Goal: Information Seeking & Learning: Learn about a topic

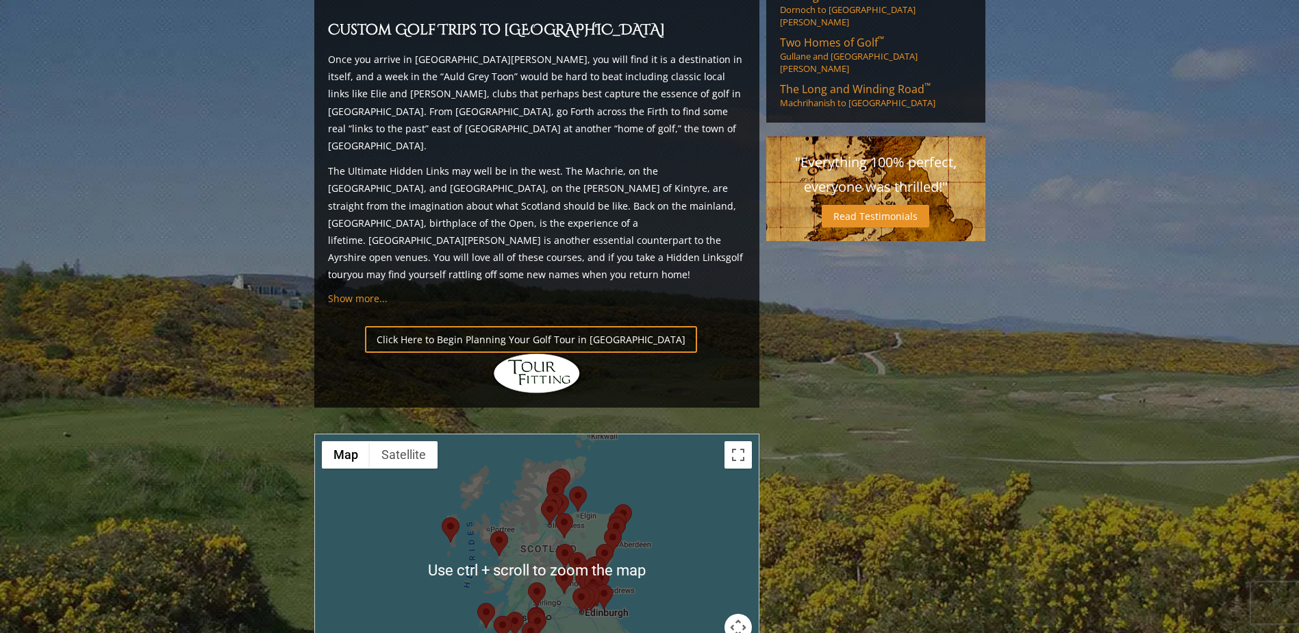
scroll to position [1301, 0]
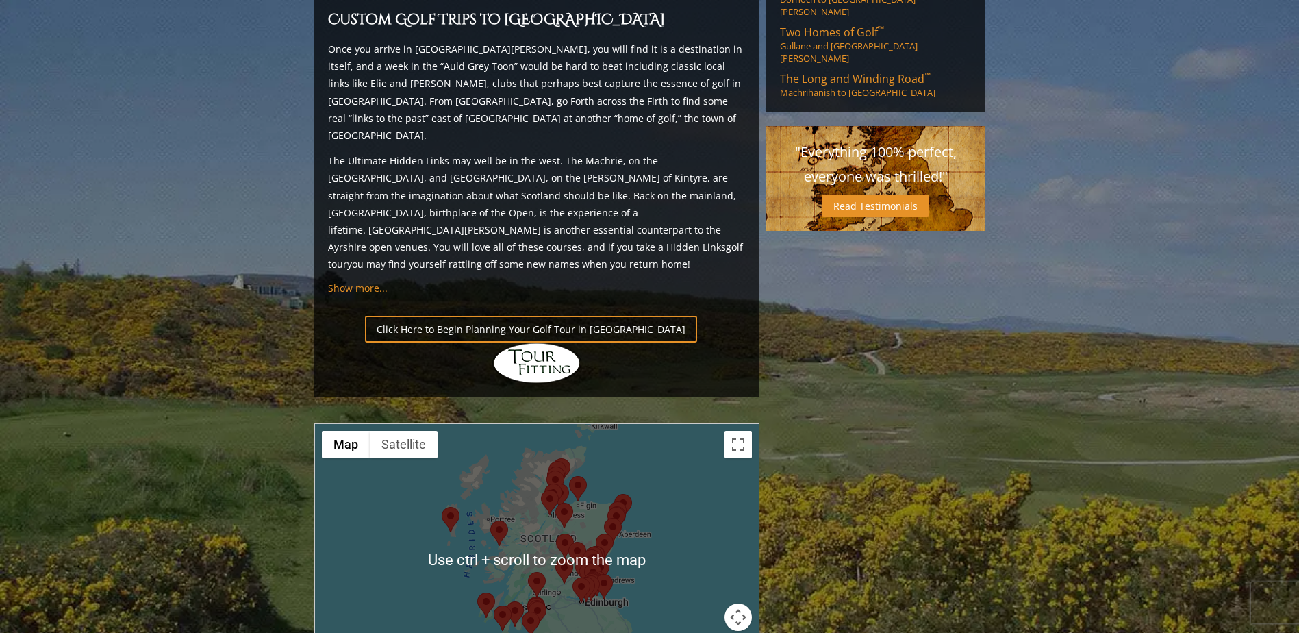
click at [671, 485] on div at bounding box center [537, 560] width 444 height 272
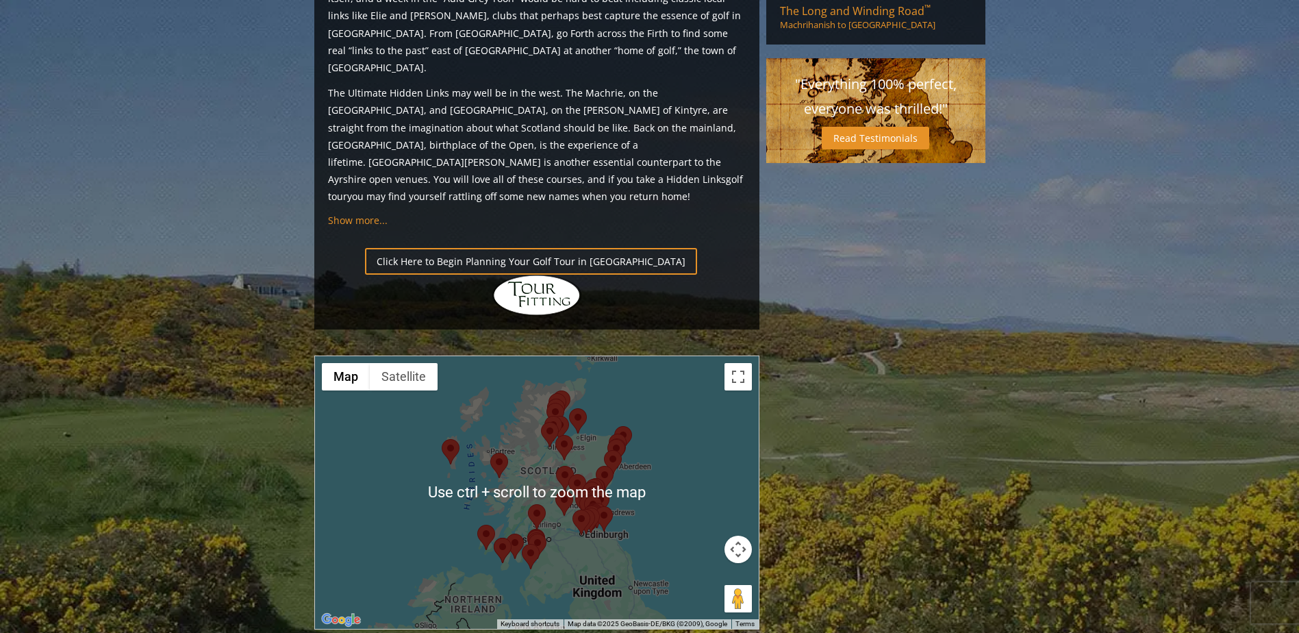
scroll to position [1369, 0]
click at [734, 535] on button "Map camera controls" at bounding box center [737, 548] width 27 height 27
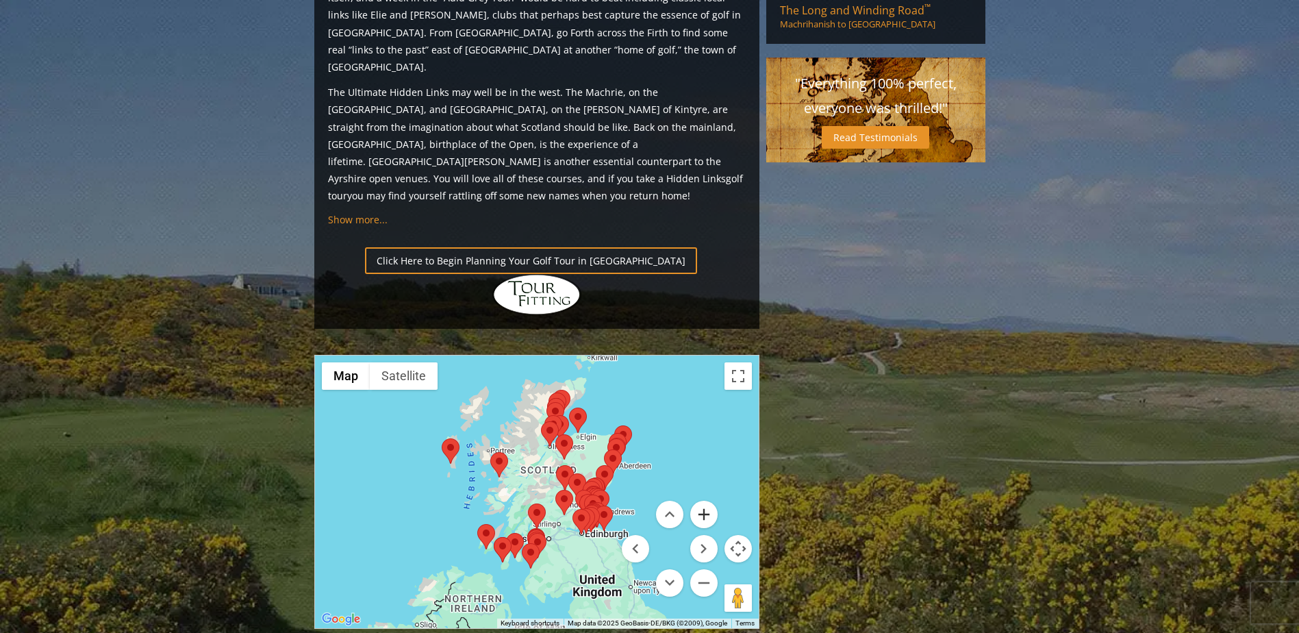
click at [707, 500] on button "Zoom in" at bounding box center [703, 513] width 27 height 27
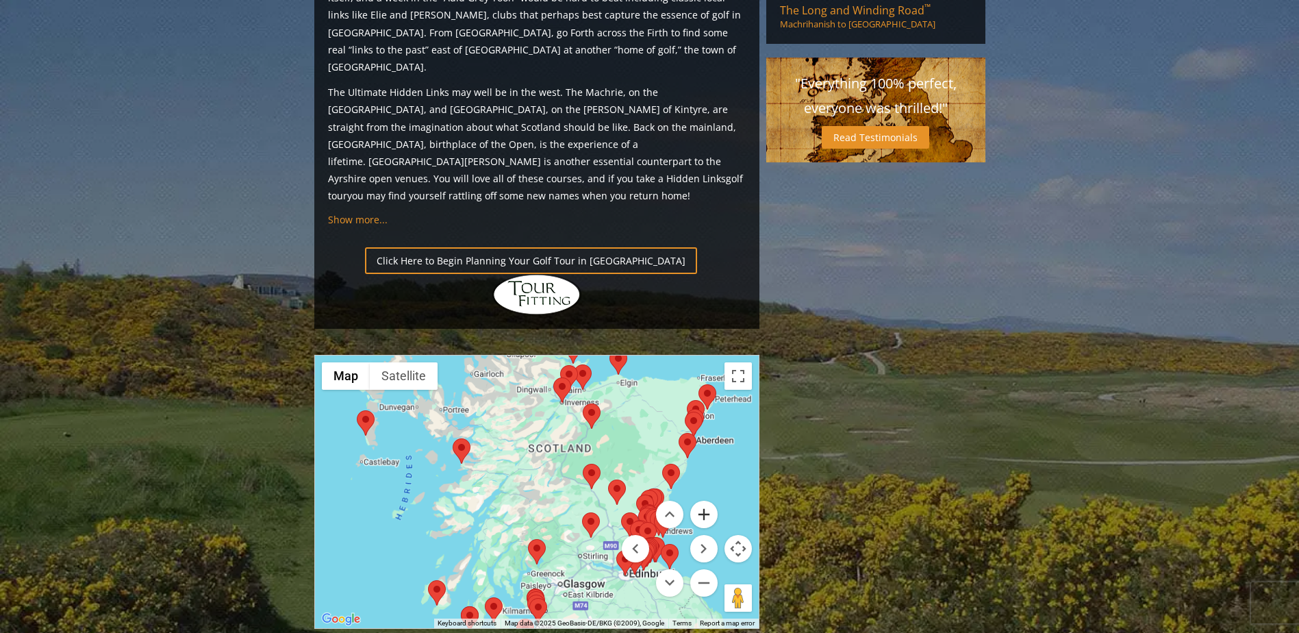
click at [707, 500] on button "Zoom in" at bounding box center [703, 513] width 27 height 27
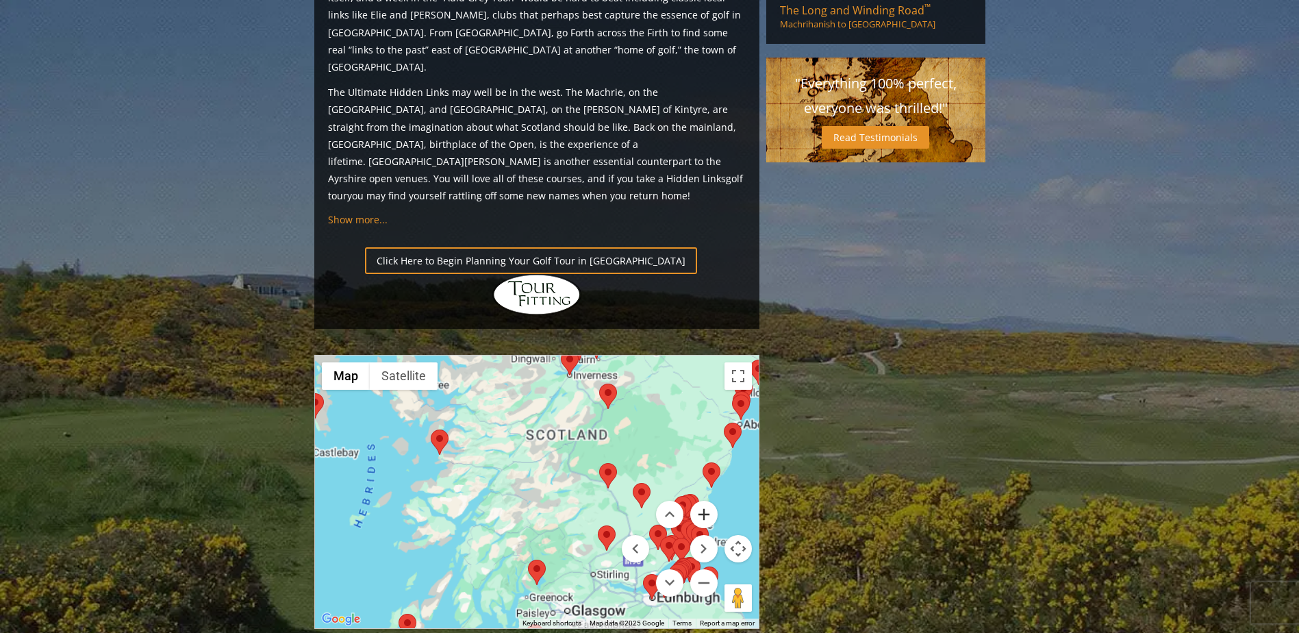
click at [707, 500] on button "Zoom in" at bounding box center [703, 513] width 27 height 27
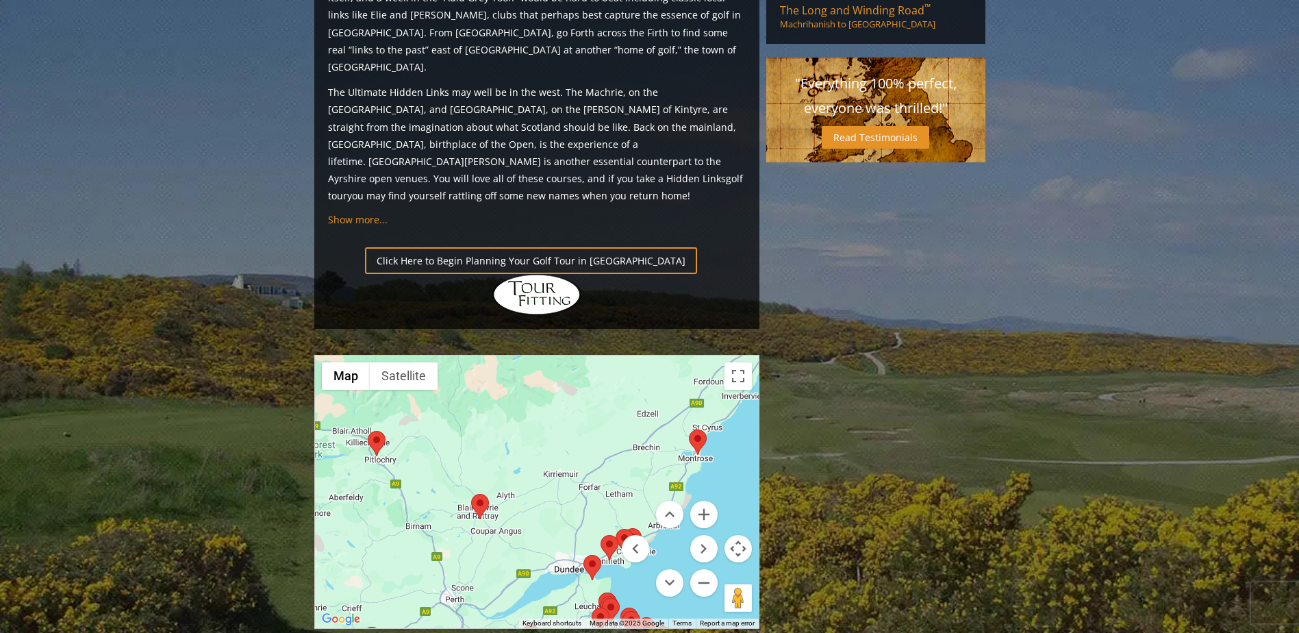
drag, startPoint x: 591, startPoint y: 386, endPoint x: 220, endPoint y: 365, distance: 371.6
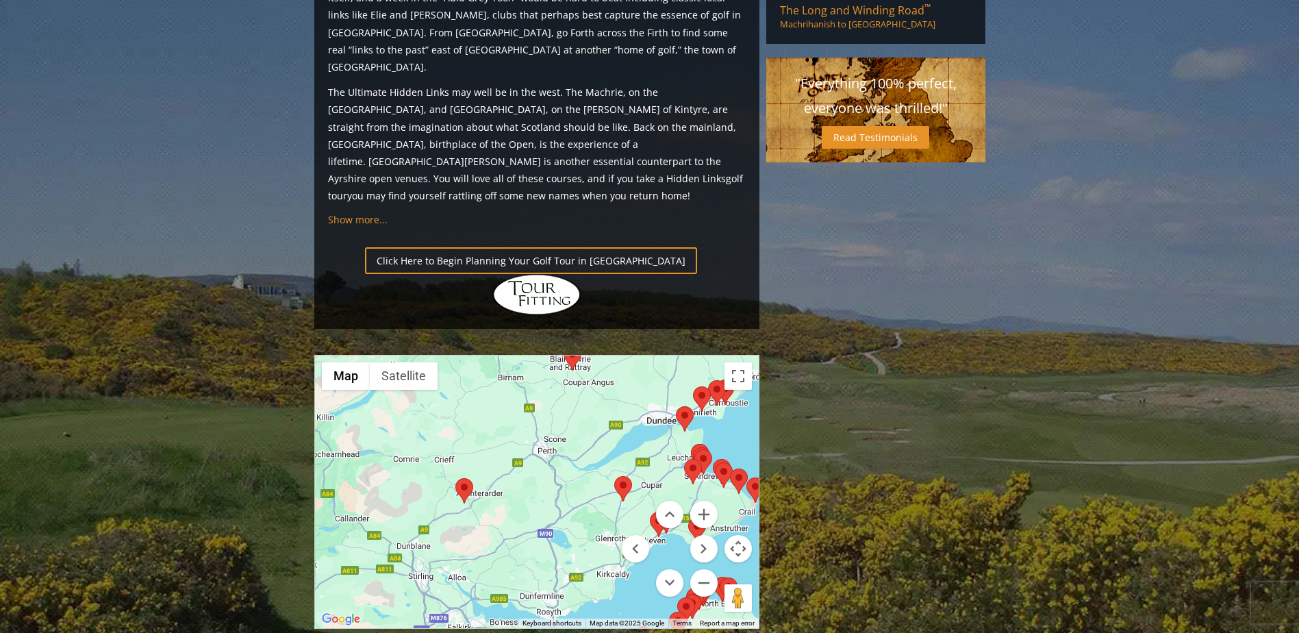
drag, startPoint x: 487, startPoint y: 461, endPoint x: 589, endPoint y: 289, distance: 199.8
click at [589, 355] on div at bounding box center [537, 491] width 444 height 272
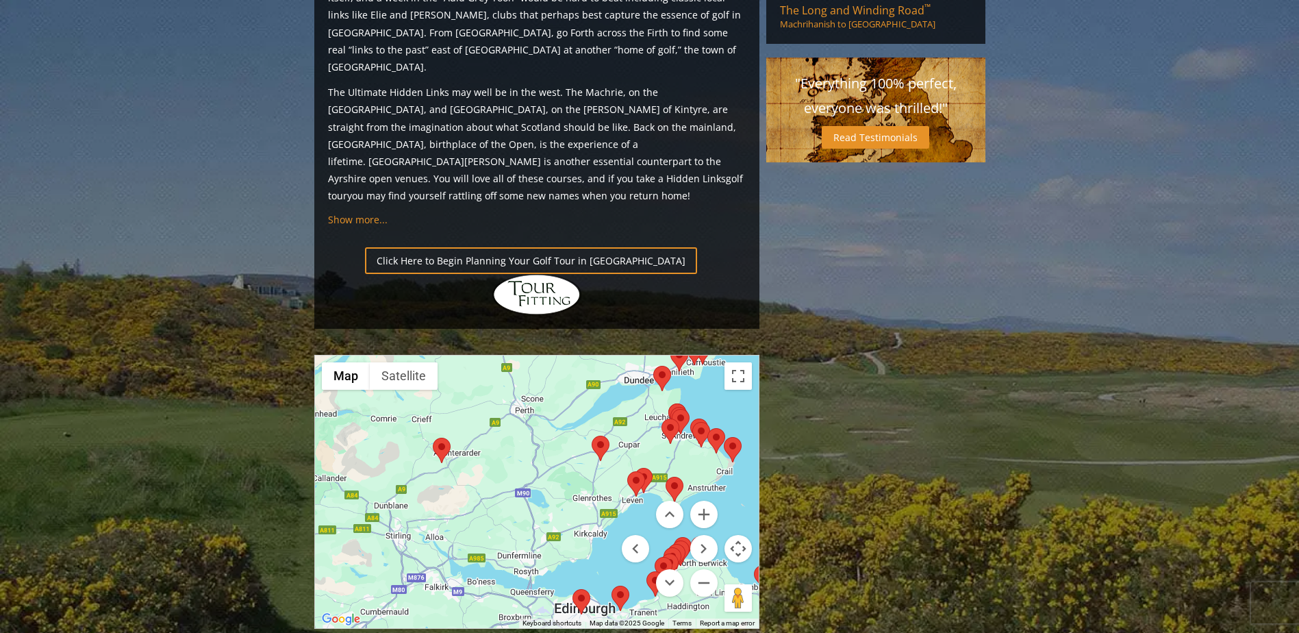
drag, startPoint x: 531, startPoint y: 411, endPoint x: 500, endPoint y: 394, distance: 34.6
click at [500, 394] on div at bounding box center [537, 491] width 444 height 272
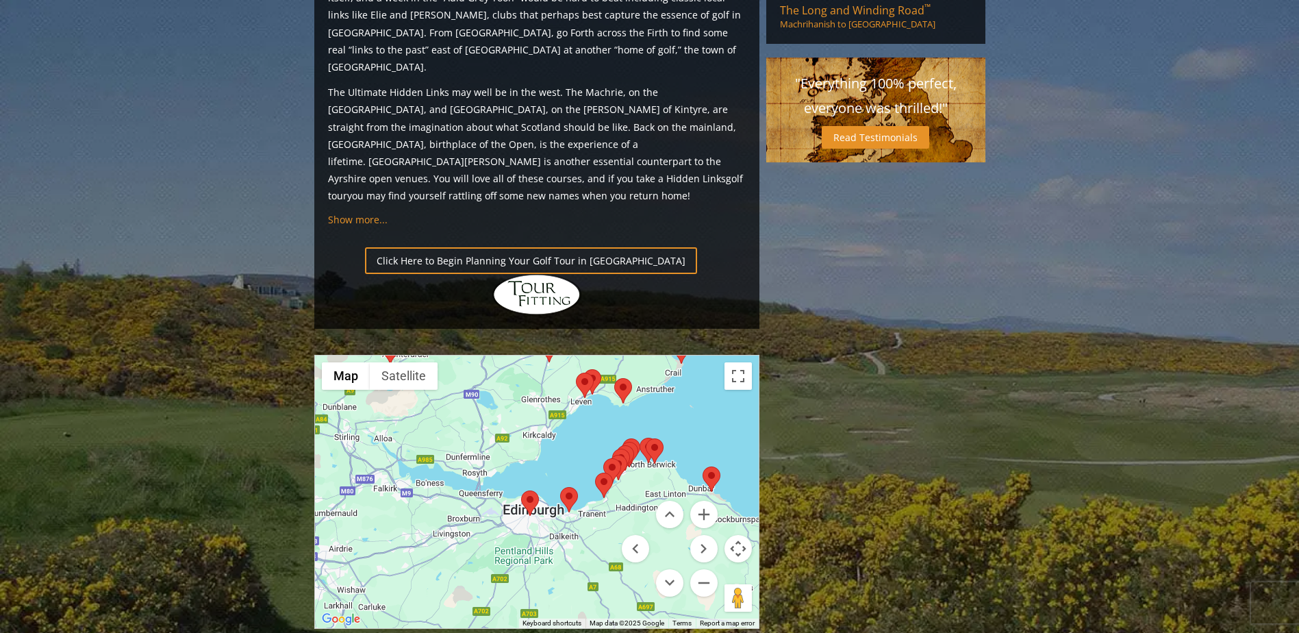
drag, startPoint x: 567, startPoint y: 442, endPoint x: 518, endPoint y: 338, distance: 114.5
click at [518, 355] on div at bounding box center [537, 491] width 444 height 272
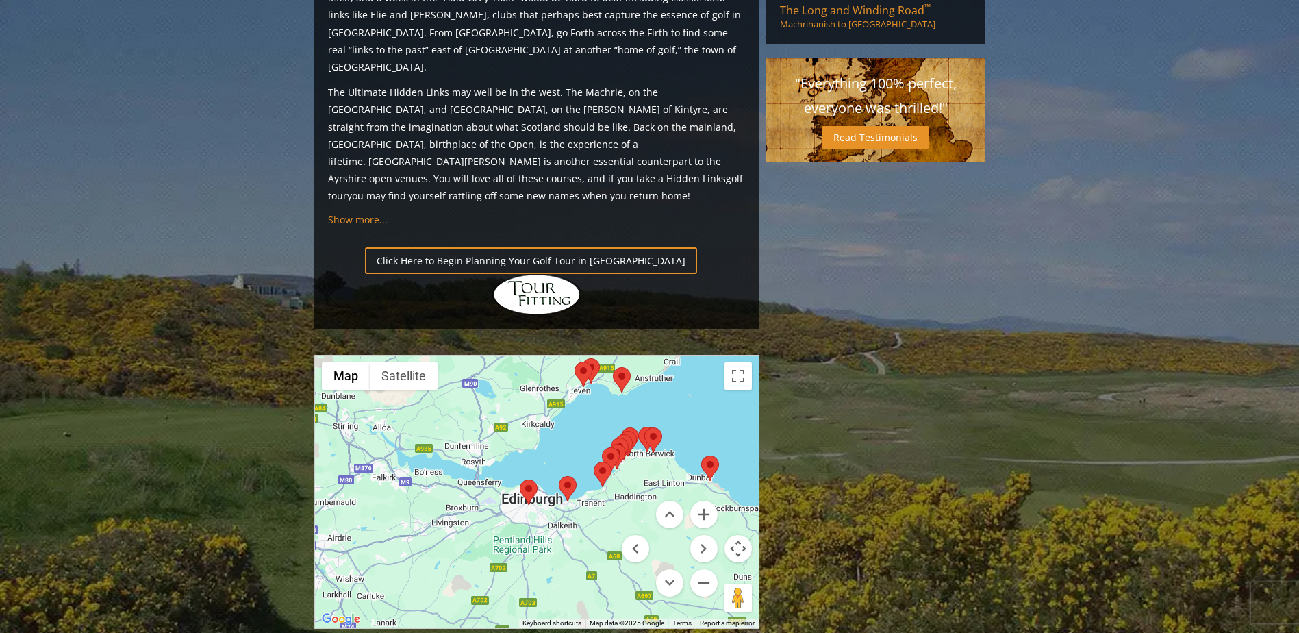
click at [526, 479] on img at bounding box center [529, 491] width 18 height 25
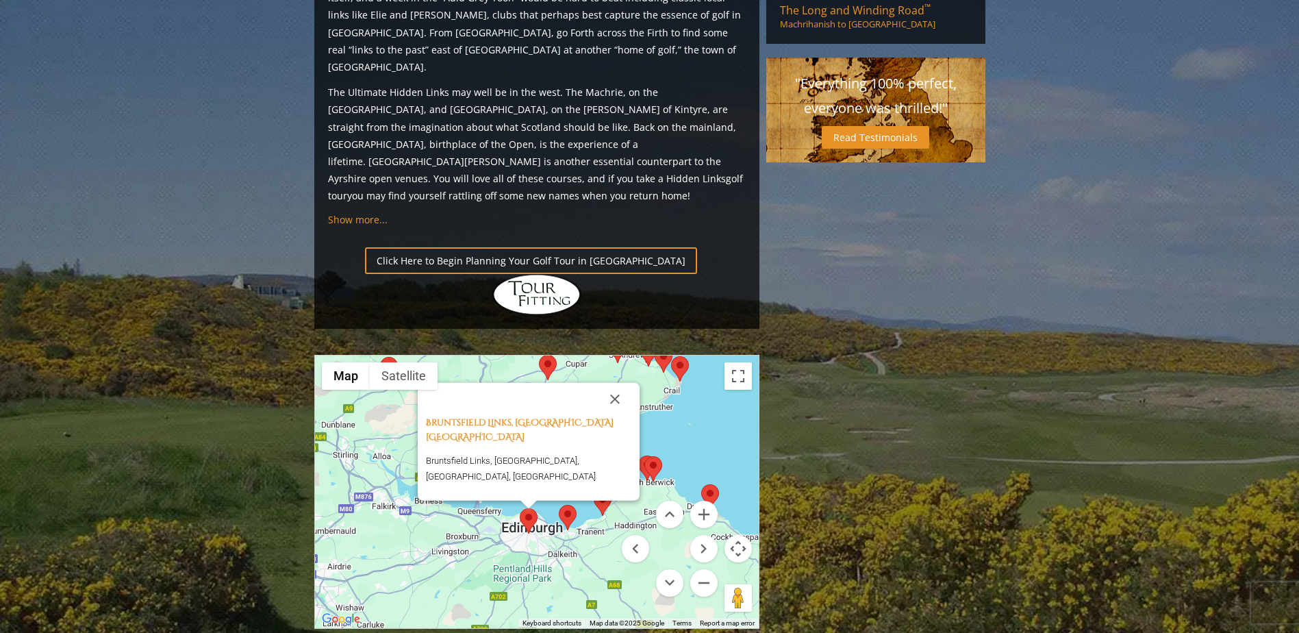
click at [564, 505] on img at bounding box center [568, 517] width 18 height 25
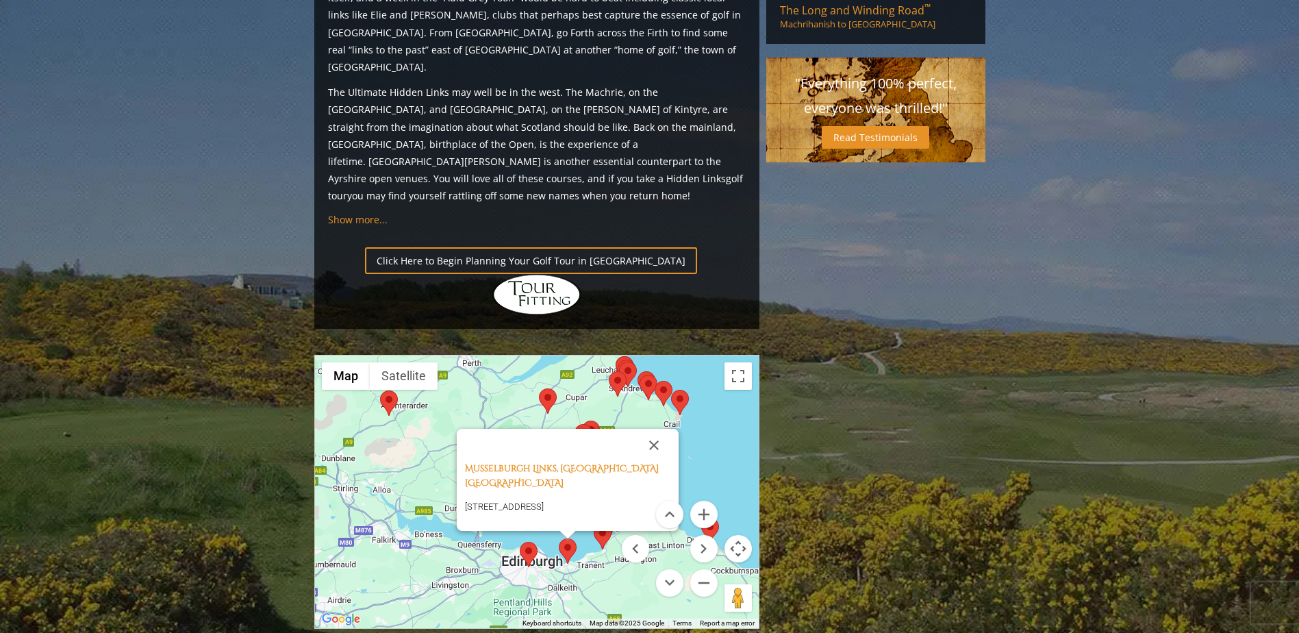
click at [580, 420] on div "Musselburgh Links, Musselburgh [GEOGRAPHIC_DATA] Stables Pavillion [STREET_ADDR…" at bounding box center [537, 491] width 444 height 272
click at [605, 524] on img at bounding box center [602, 536] width 18 height 25
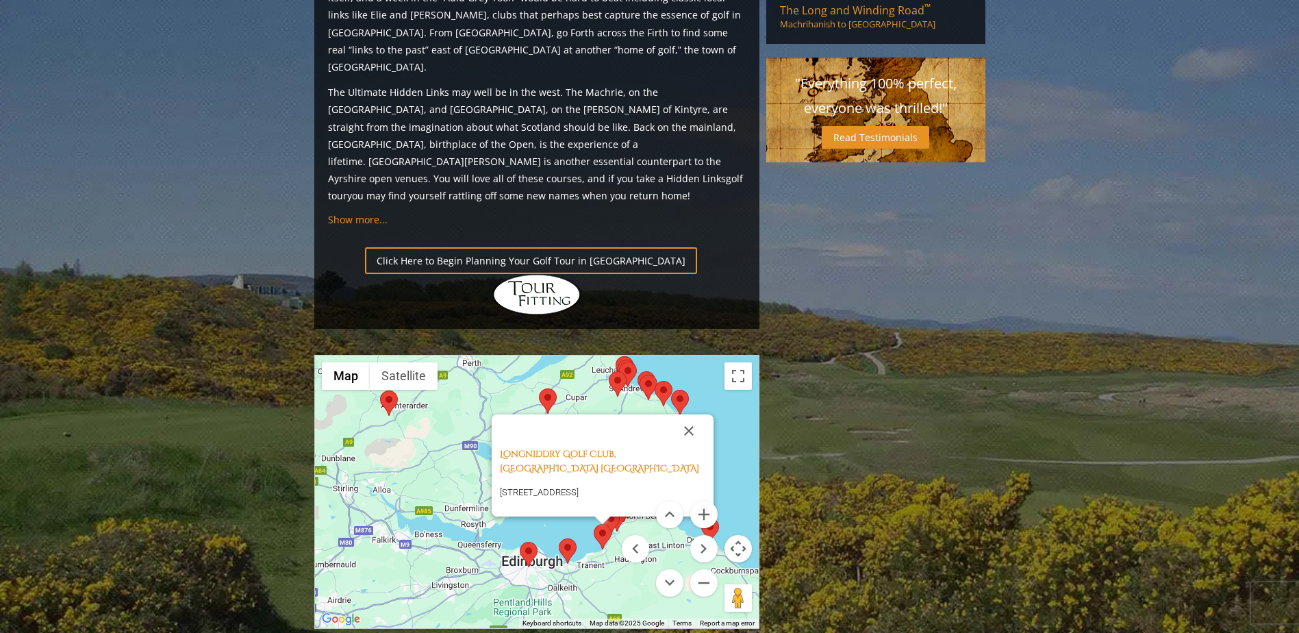
click at [626, 500] on menu at bounding box center [670, 548] width 96 height 96
click at [705, 500] on button "Zoom in" at bounding box center [703, 513] width 27 height 27
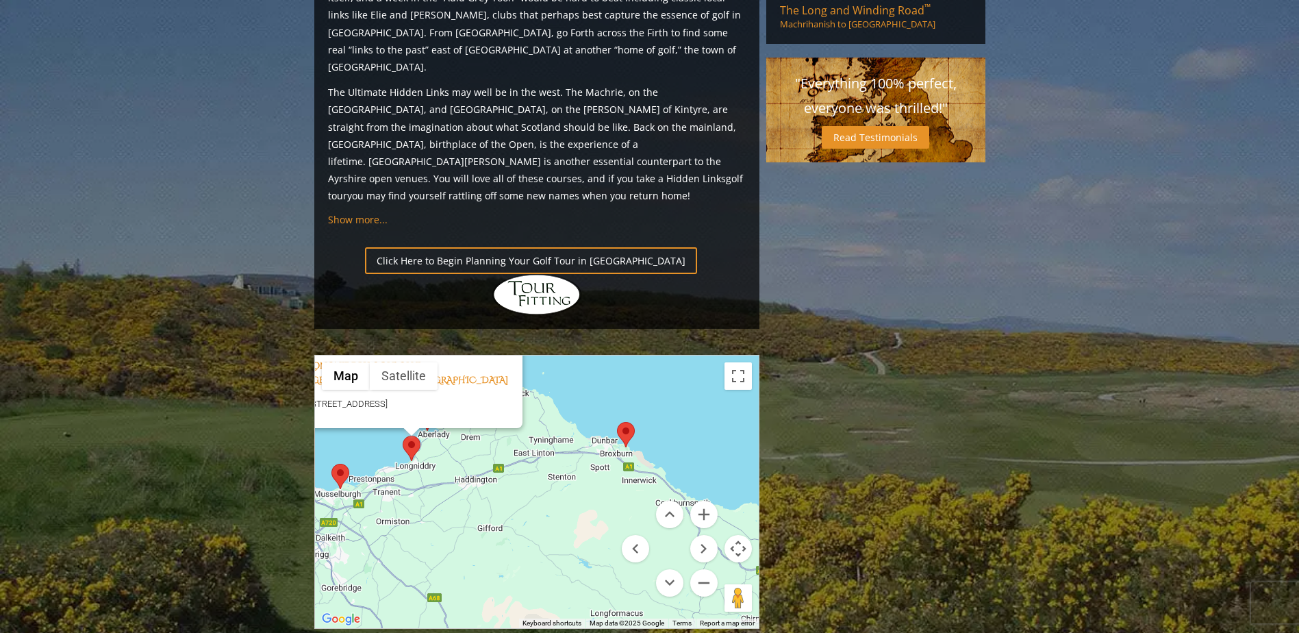
drag, startPoint x: 499, startPoint y: 417, endPoint x: 250, endPoint y: 263, distance: 292.9
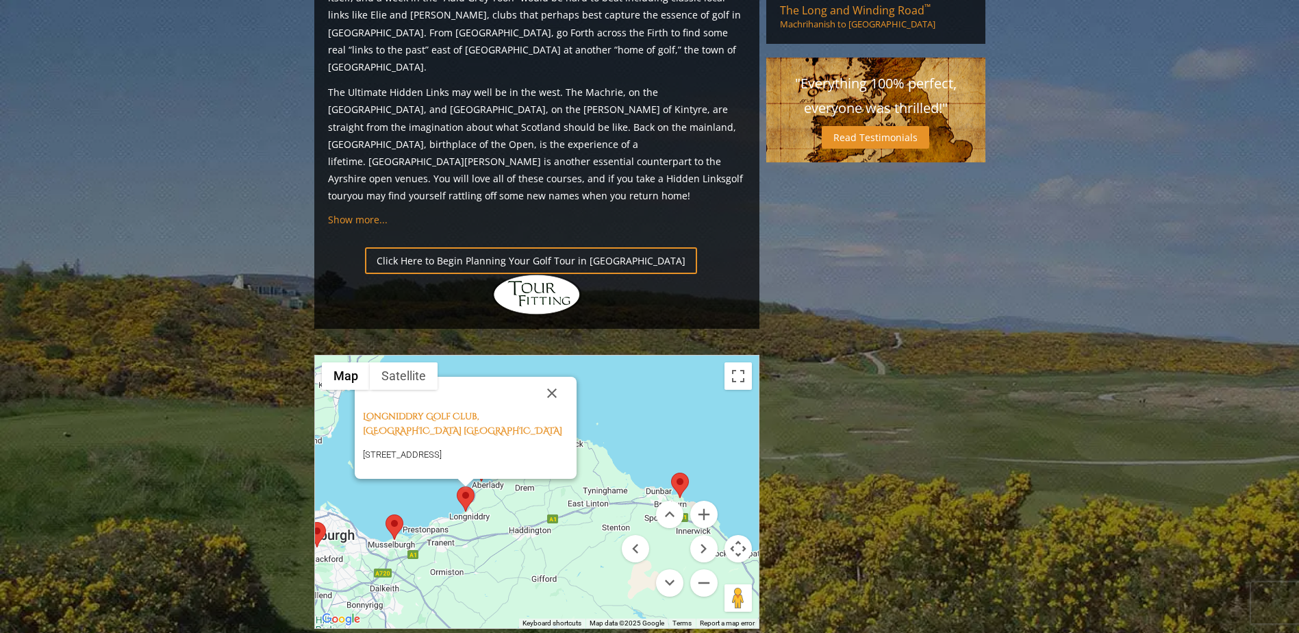
drag, startPoint x: 397, startPoint y: 341, endPoint x: 468, endPoint y: 416, distance: 103.2
click at [468, 416] on div "Longniddry Golf Club, [STREET_ADDRESS]" at bounding box center [537, 491] width 444 height 272
click at [552, 376] on button "Close" at bounding box center [551, 392] width 33 height 33
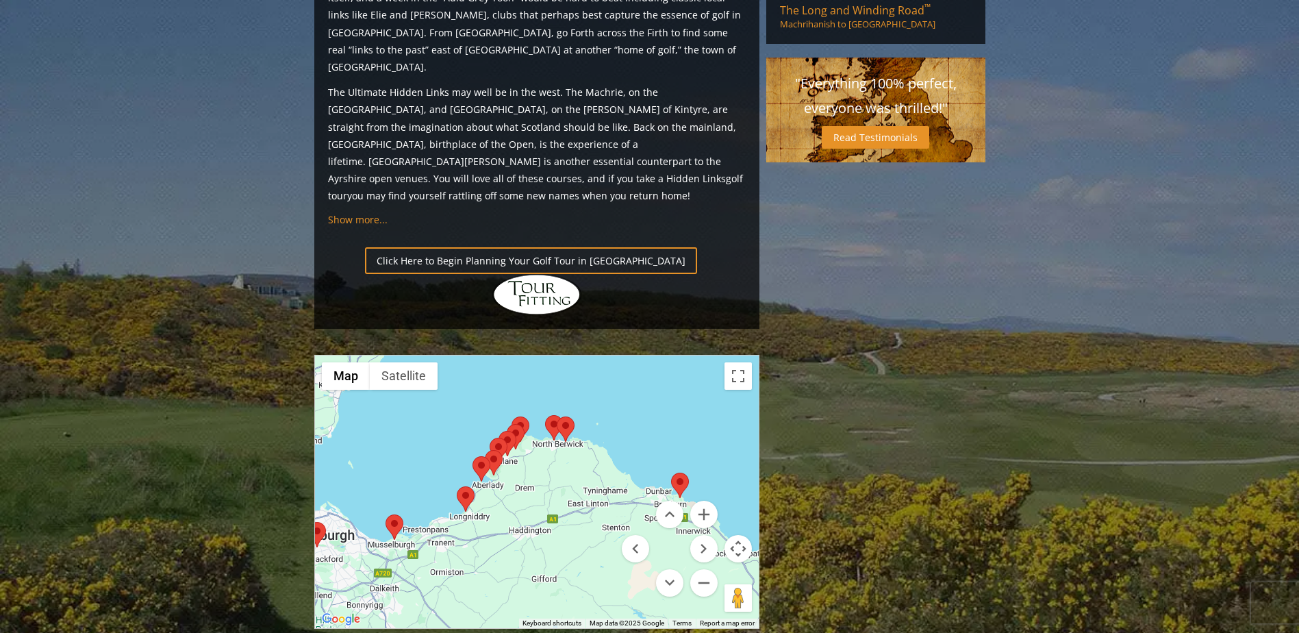
click at [478, 456] on img at bounding box center [481, 468] width 18 height 25
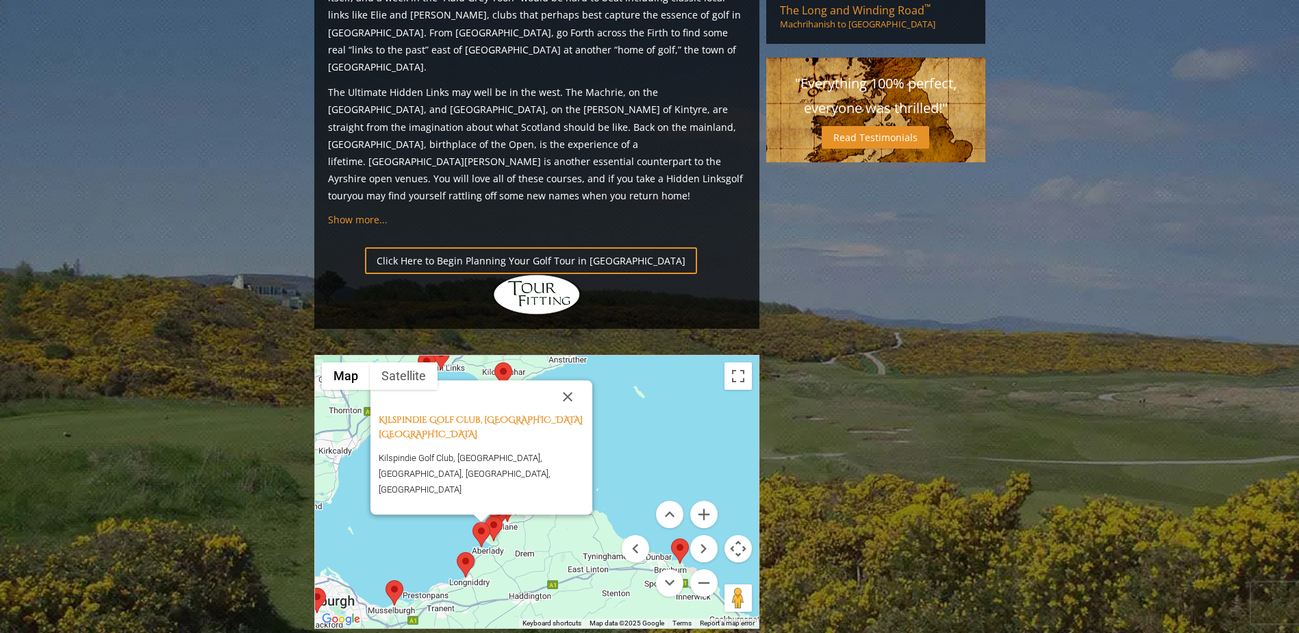
click at [494, 515] on img at bounding box center [494, 527] width 18 height 25
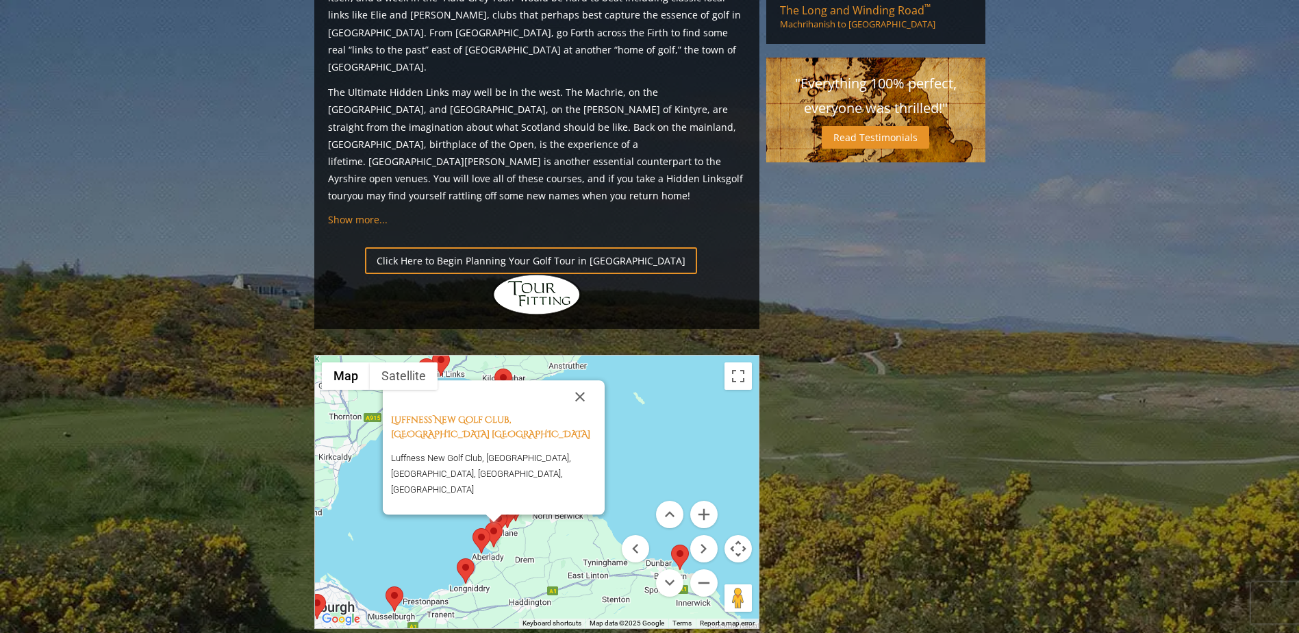
click at [523, 496] on img at bounding box center [516, 508] width 18 height 25
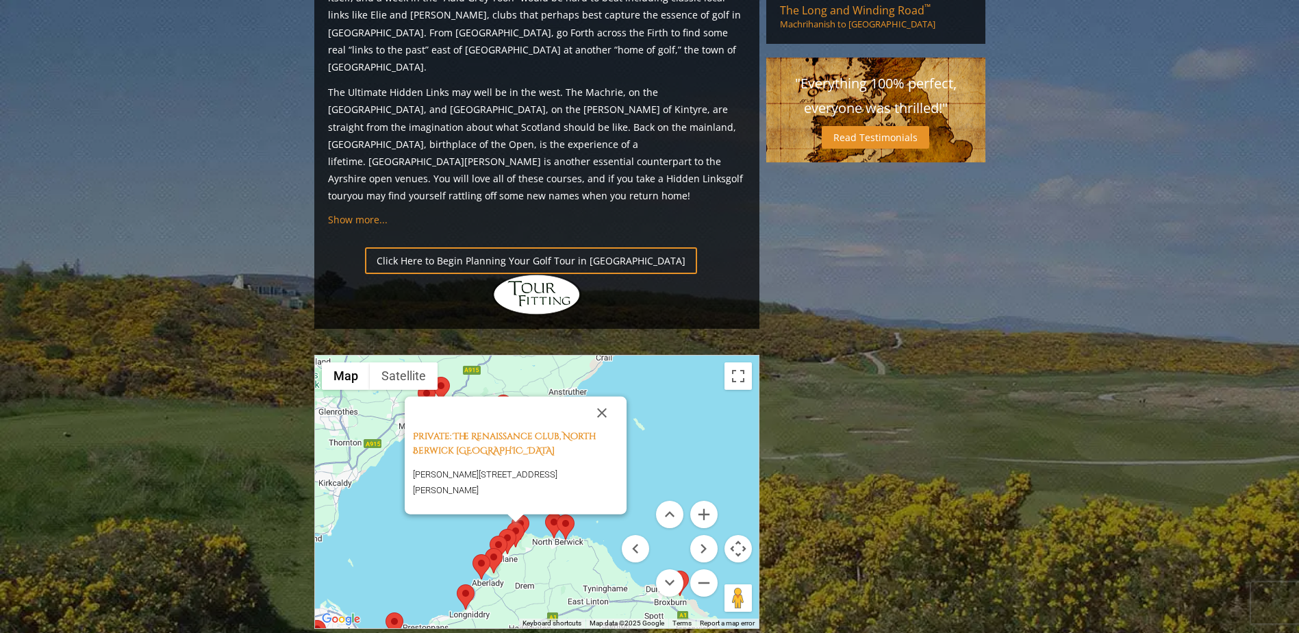
click at [520, 522] on img at bounding box center [516, 534] width 18 height 25
click at [509, 522] on img at bounding box center [516, 534] width 18 height 25
click at [574, 514] on img at bounding box center [566, 526] width 18 height 25
click at [563, 514] on img at bounding box center [566, 526] width 18 height 25
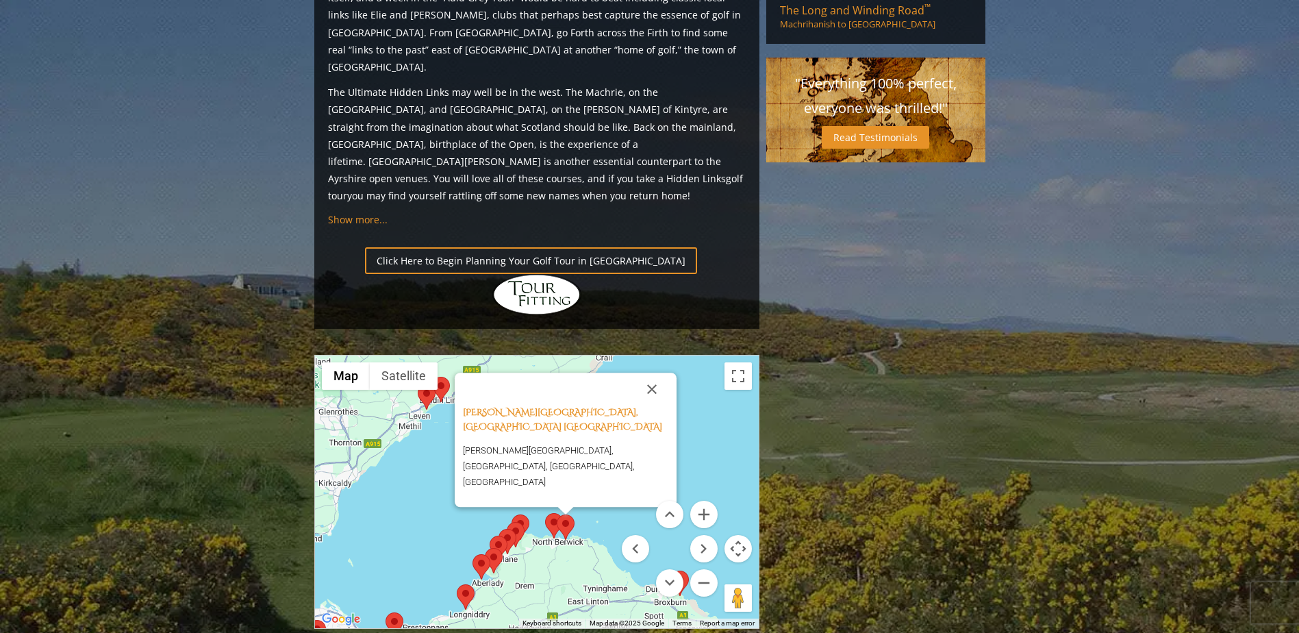
click at [559, 514] on img at bounding box center [566, 526] width 18 height 25
click at [553, 513] on img at bounding box center [554, 525] width 18 height 25
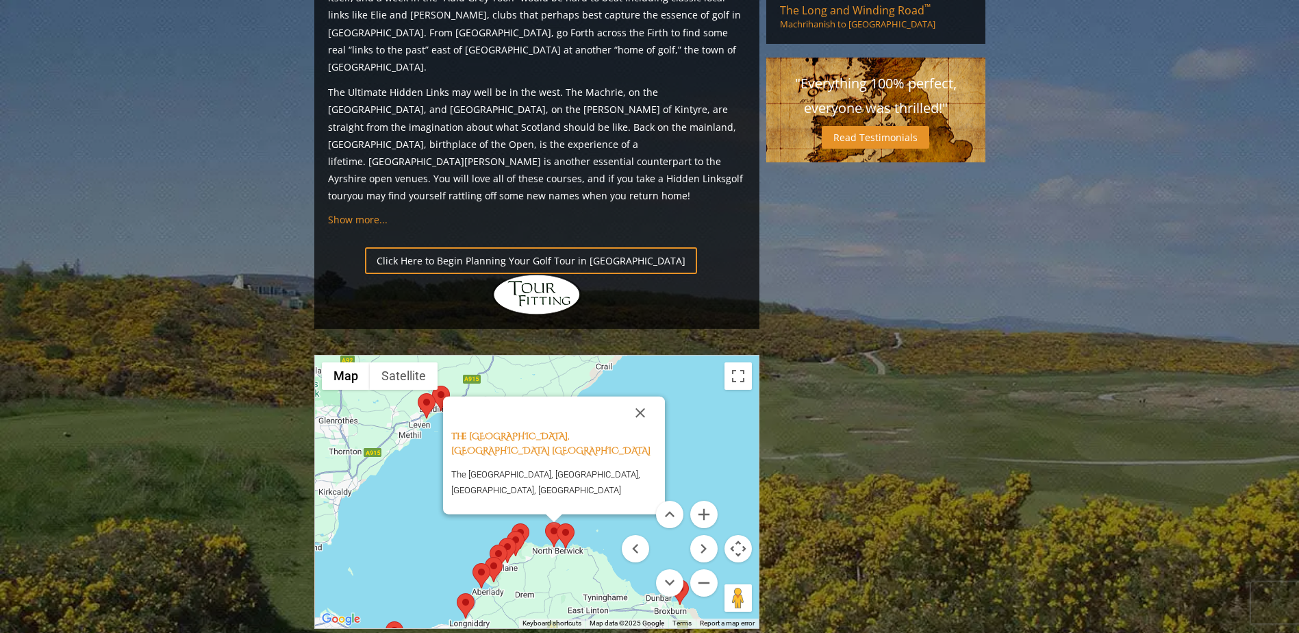
click at [496, 557] on img at bounding box center [494, 569] width 18 height 25
click at [512, 537] on img at bounding box center [509, 549] width 18 height 25
click at [509, 544] on img at bounding box center [500, 556] width 18 height 25
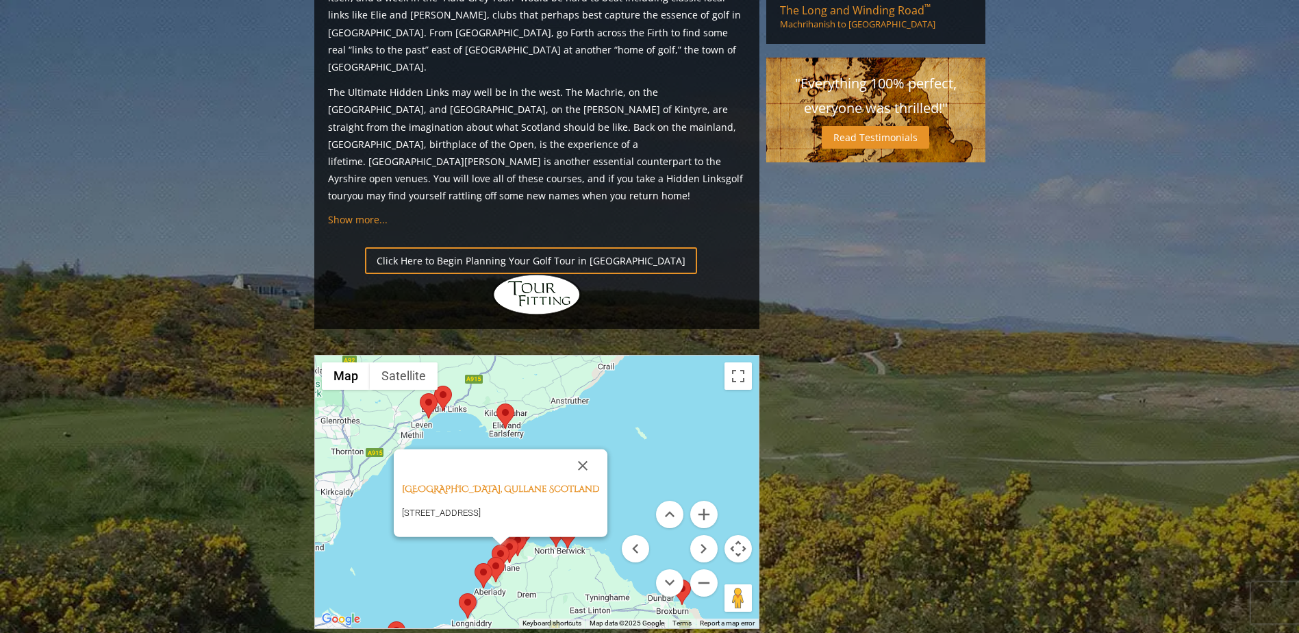
drag, startPoint x: 574, startPoint y: 446, endPoint x: 728, endPoint y: 334, distance: 189.6
click at [728, 355] on div "[GEOGRAPHIC_DATA], [STREET_ADDRESS]" at bounding box center [537, 491] width 444 height 272
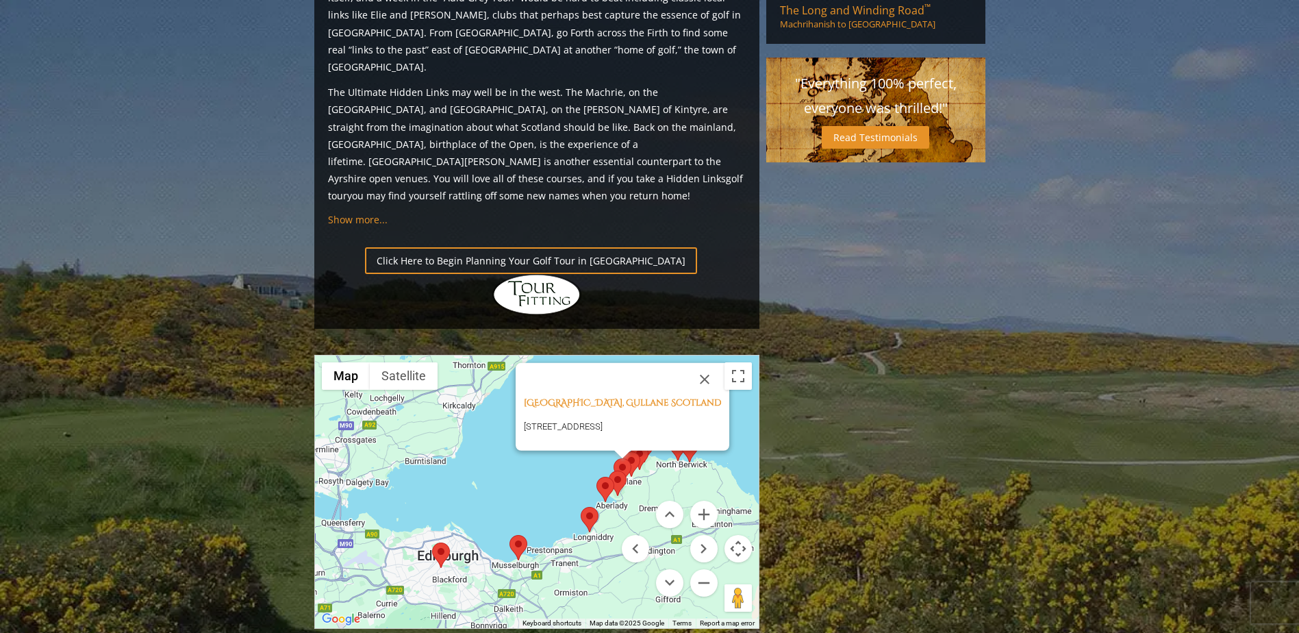
drag, startPoint x: 603, startPoint y: 437, endPoint x: 732, endPoint y: 350, distance: 155.5
click at [732, 355] on div "[GEOGRAPHIC_DATA], [STREET_ADDRESS]" at bounding box center [537, 491] width 444 height 272
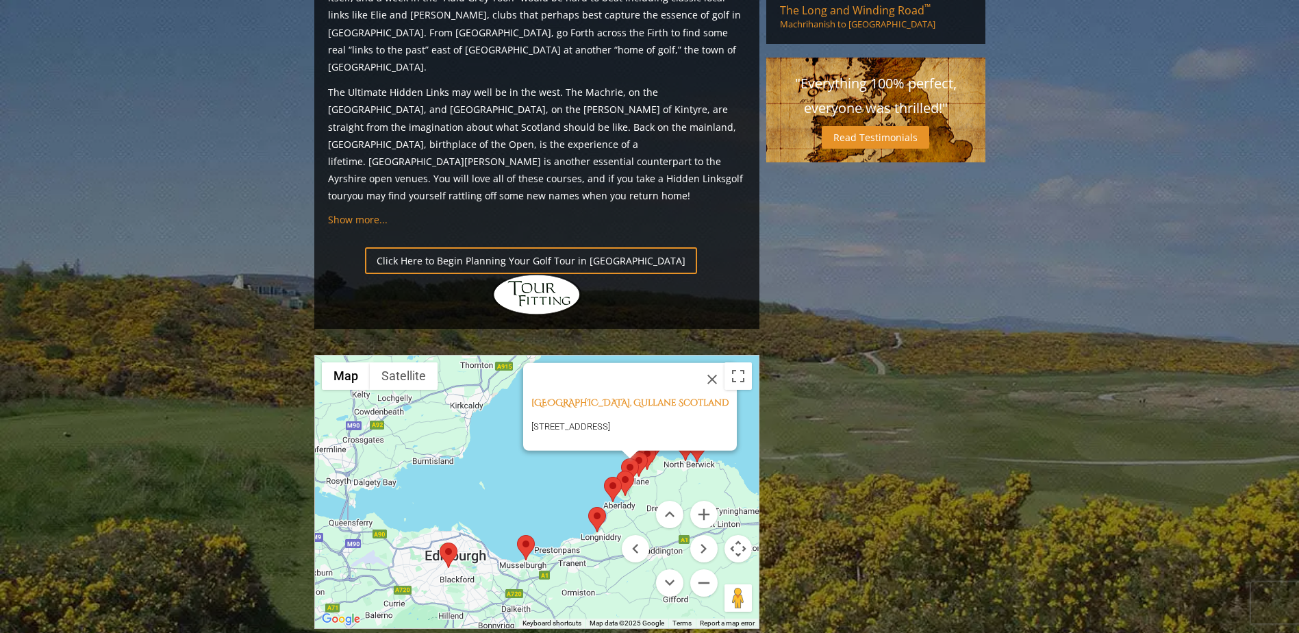
click at [445, 542] on img at bounding box center [448, 554] width 18 height 25
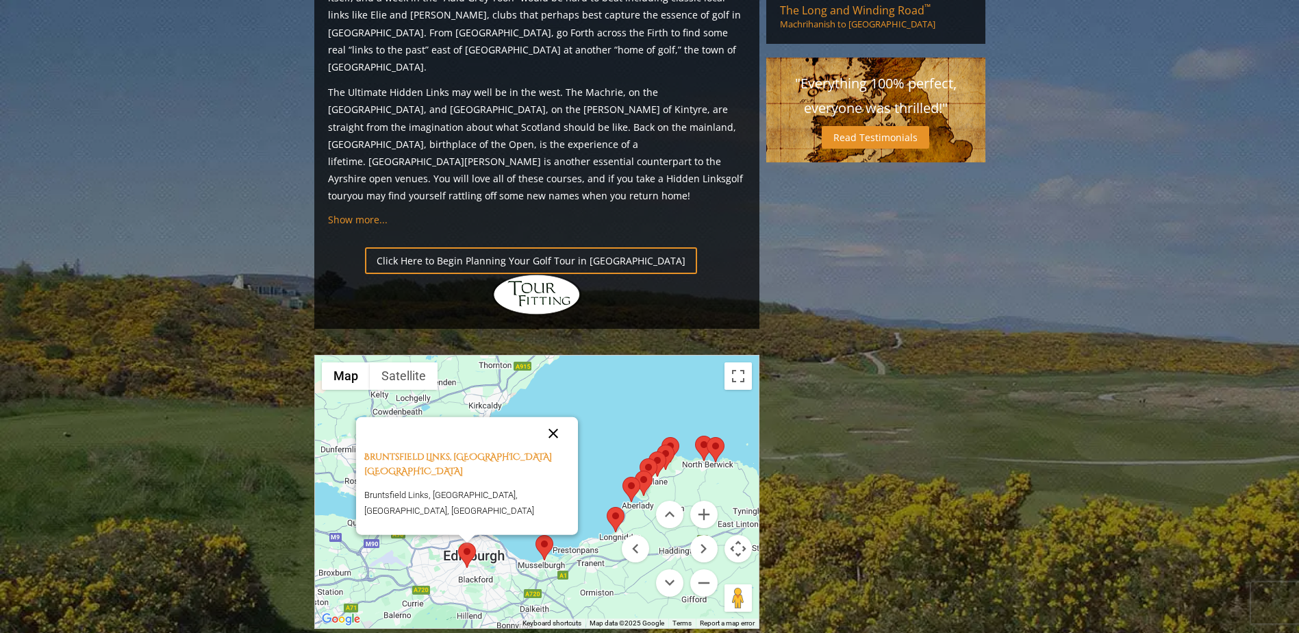
click at [565, 416] on button "Close" at bounding box center [553, 432] width 33 height 33
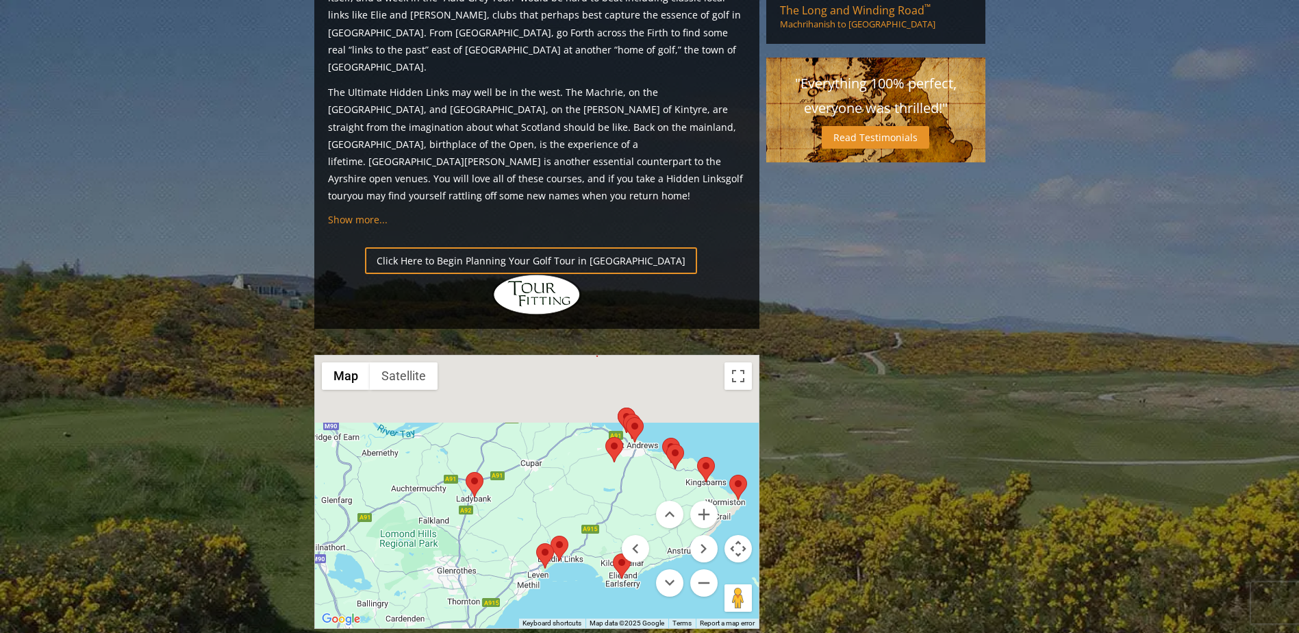
drag, startPoint x: 585, startPoint y: 266, endPoint x: 547, endPoint y: 505, distance: 241.9
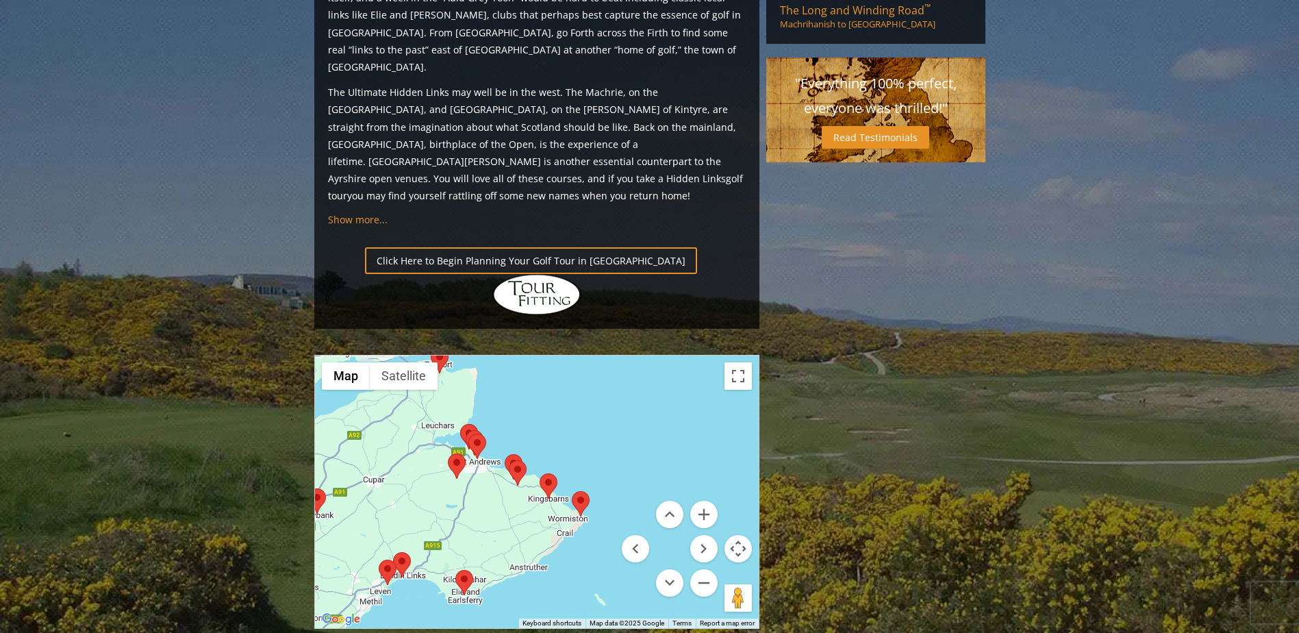
drag, startPoint x: 622, startPoint y: 354, endPoint x: 442, endPoint y: 346, distance: 180.2
click at [457, 356] on div at bounding box center [537, 491] width 444 height 272
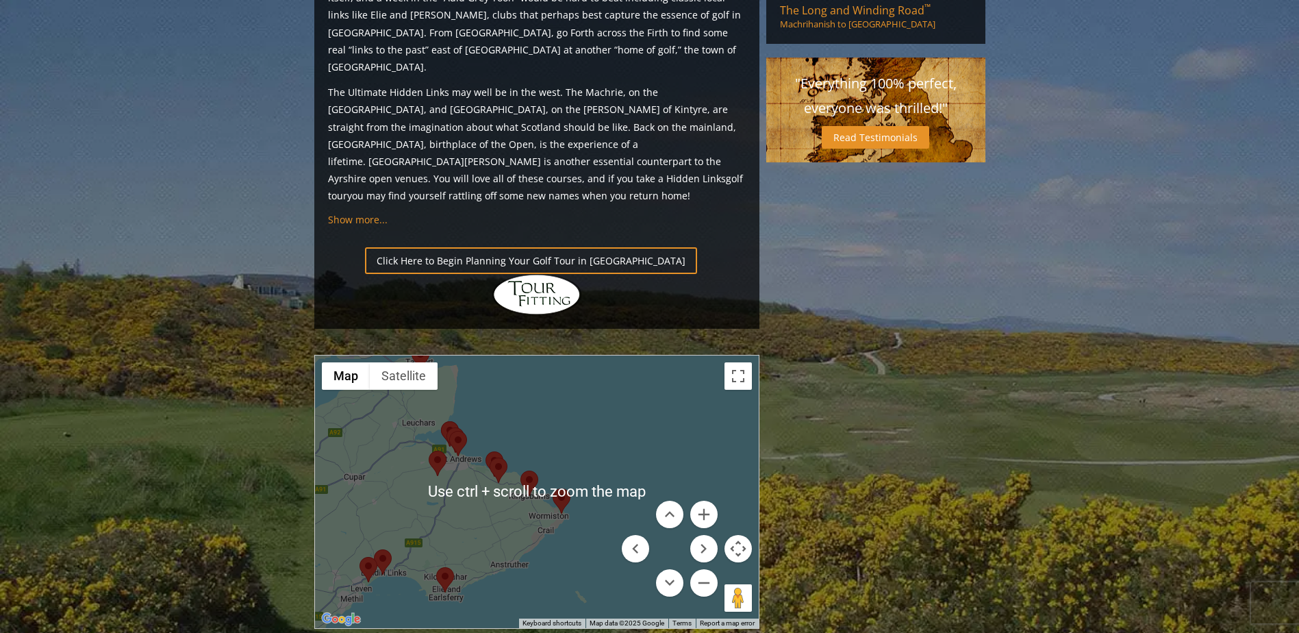
click at [505, 383] on div at bounding box center [537, 491] width 444 height 272
click at [502, 457] on img at bounding box center [498, 469] width 18 height 25
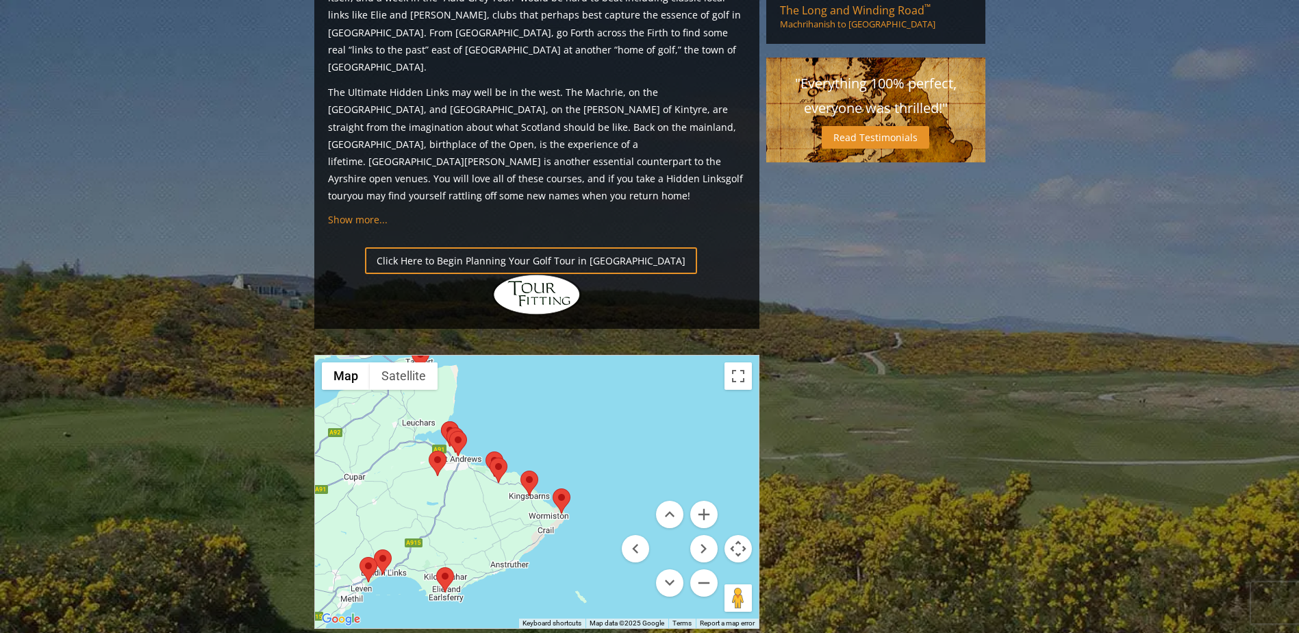
click at [503, 457] on img at bounding box center [498, 469] width 18 height 25
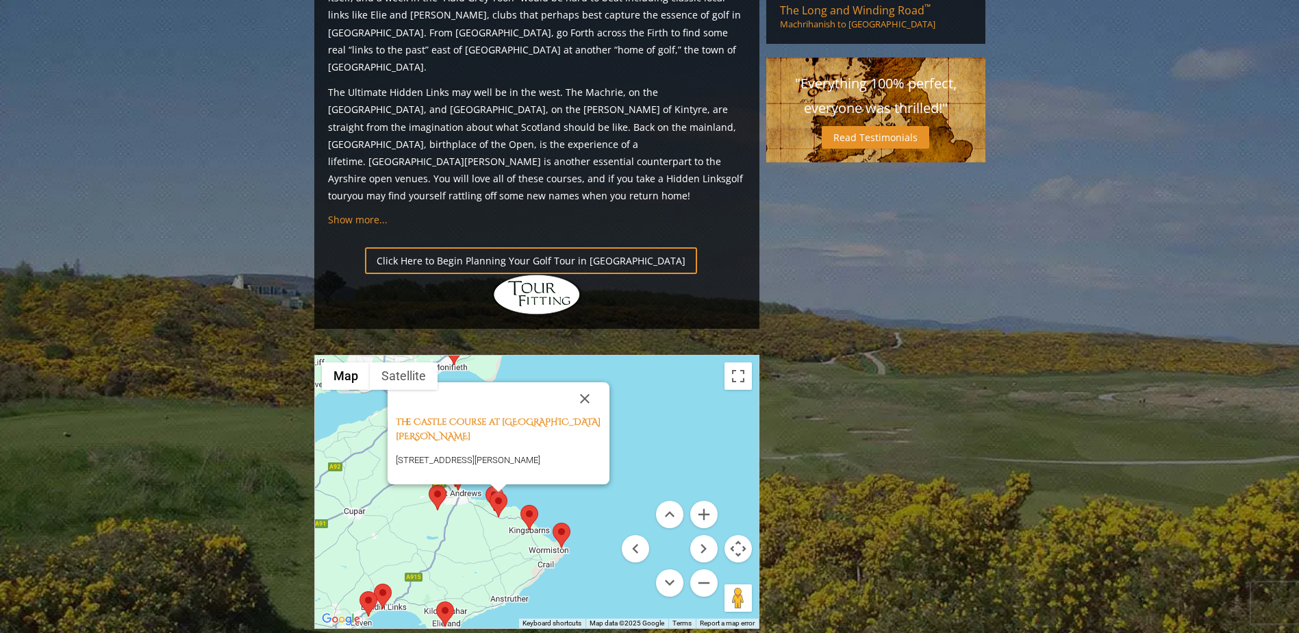
drag, startPoint x: 496, startPoint y: 436, endPoint x: 491, endPoint y: 405, distance: 31.2
click at [497, 431] on div "The Castle Course at [STREET_ADDRESS][PERSON_NAME][PERSON_NAME]" at bounding box center [537, 491] width 444 height 272
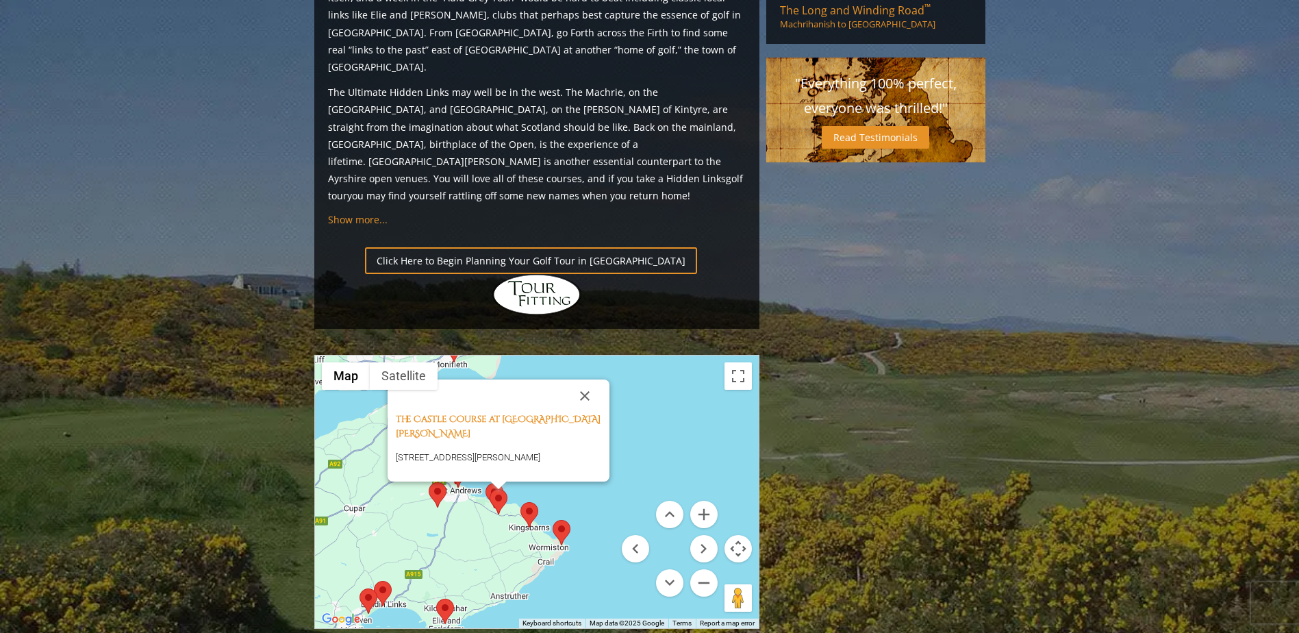
click at [487, 483] on img at bounding box center [494, 495] width 18 height 25
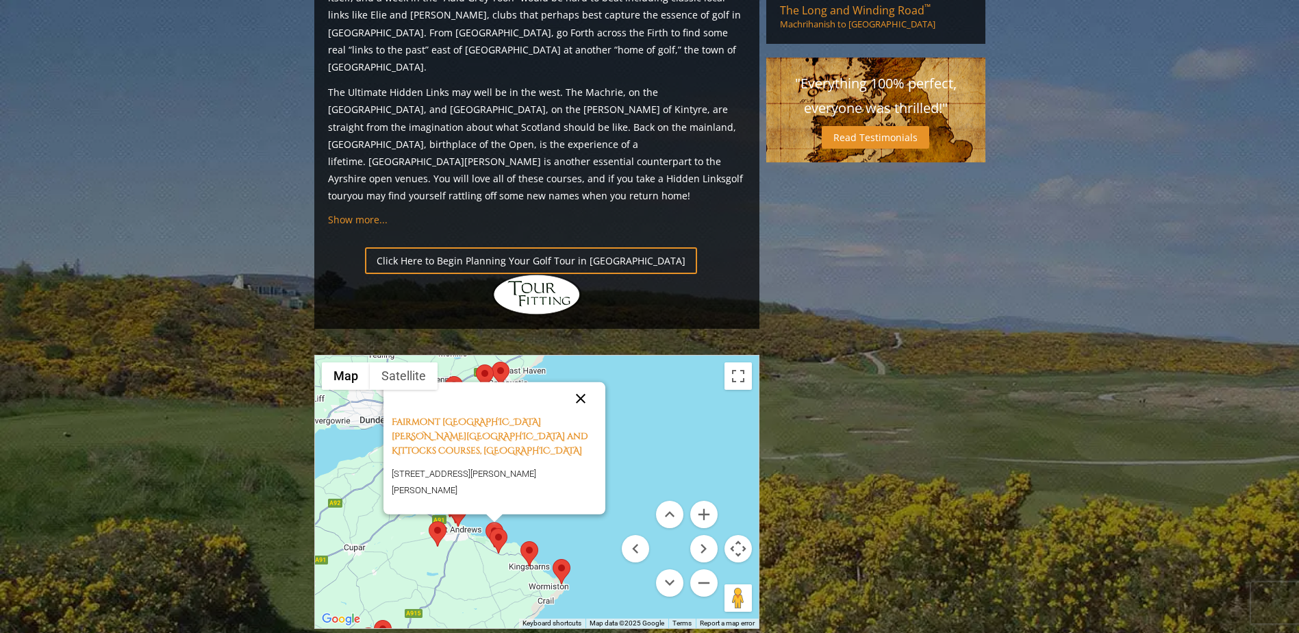
click at [580, 382] on button "Close" at bounding box center [580, 398] width 33 height 33
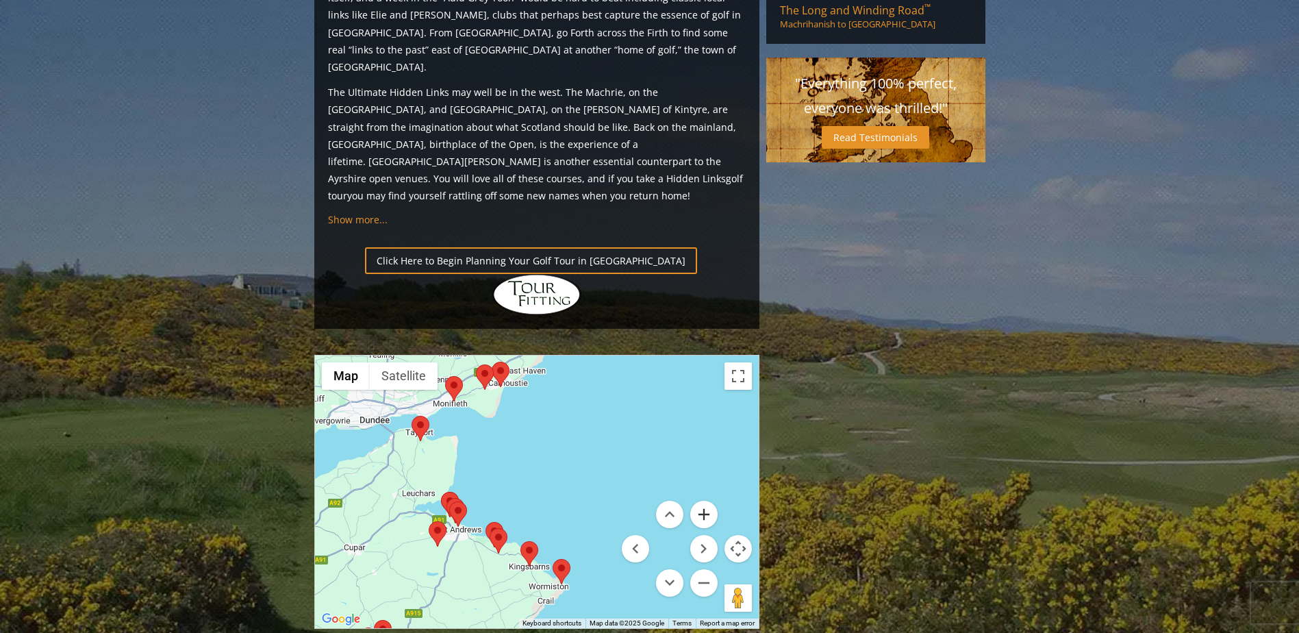
drag, startPoint x: 703, startPoint y: 397, endPoint x: 706, endPoint y: 405, distance: 8.0
click at [705, 500] on button "Zoom in" at bounding box center [703, 513] width 27 height 27
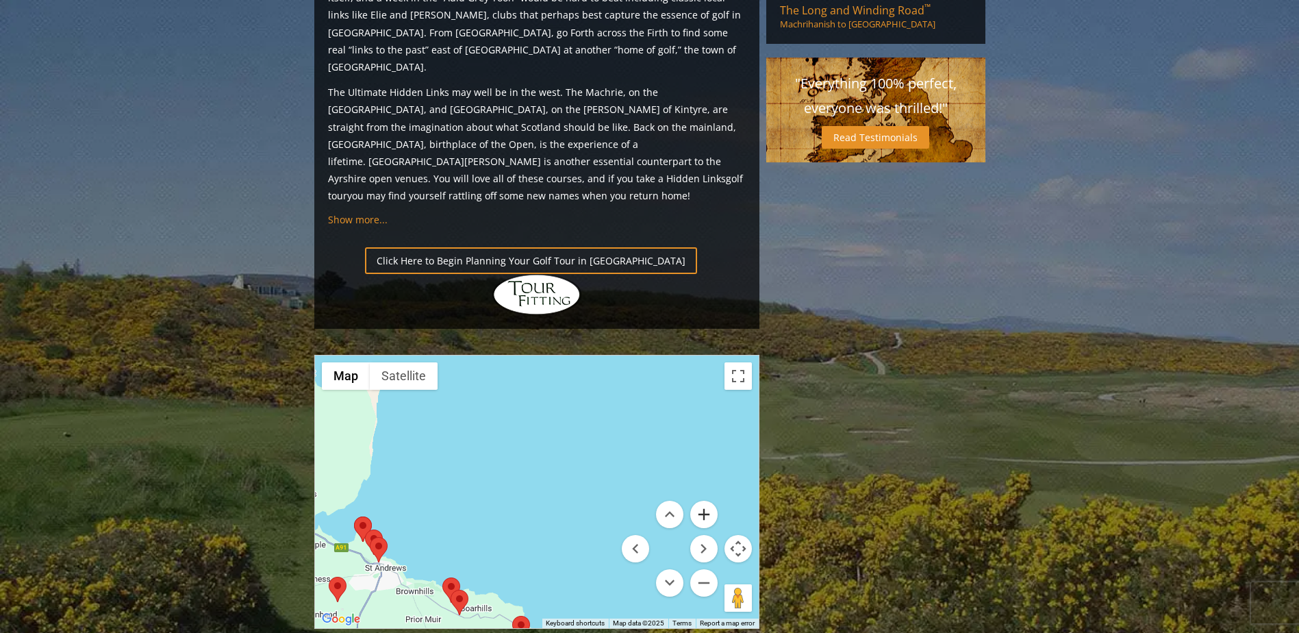
click at [704, 500] on button "Zoom in" at bounding box center [703, 513] width 27 height 27
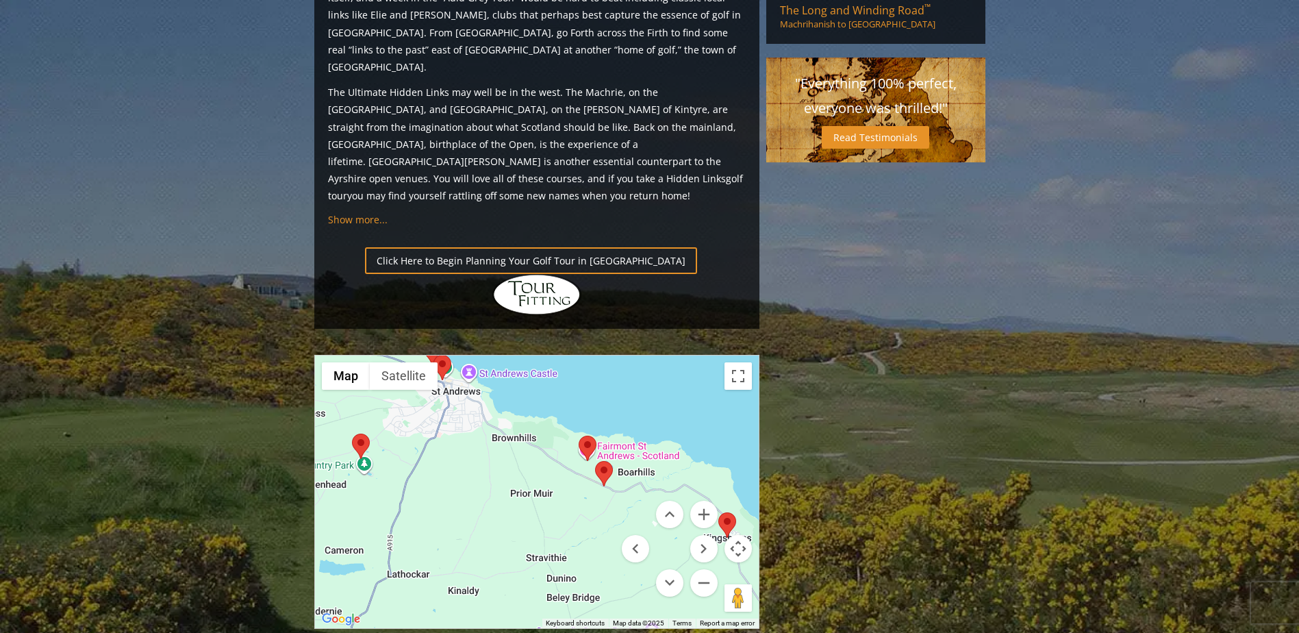
drag, startPoint x: 453, startPoint y: 469, endPoint x: 677, endPoint y: 216, distance: 338.0
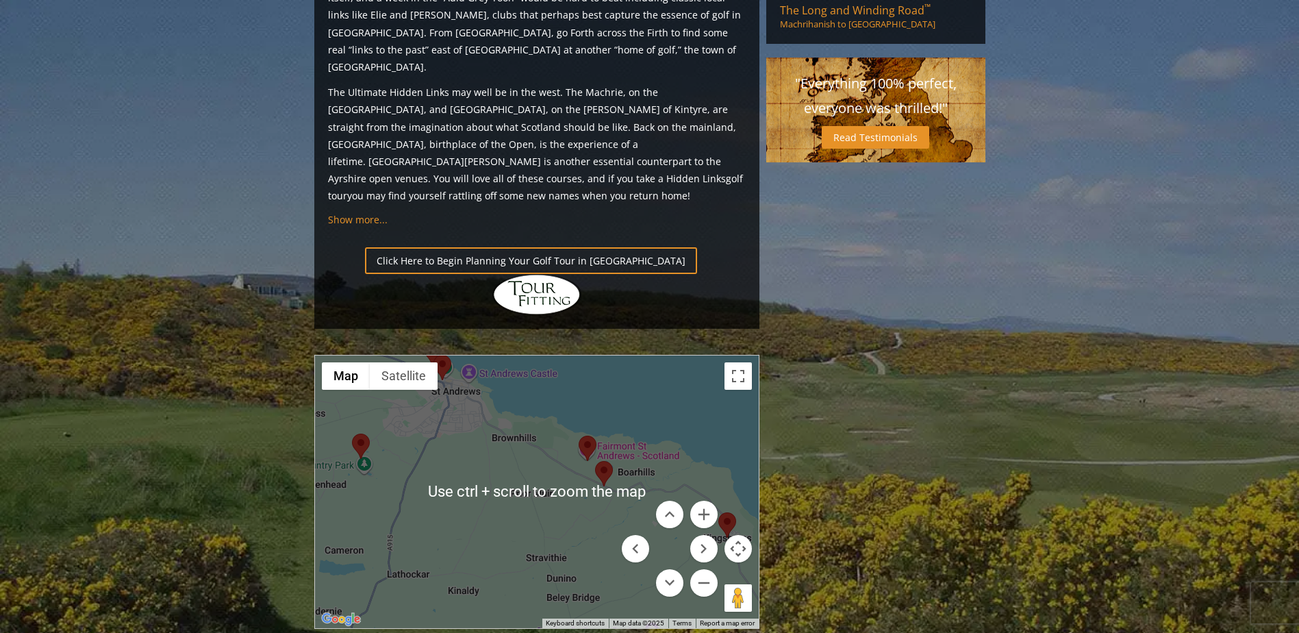
scroll to position [1438, 0]
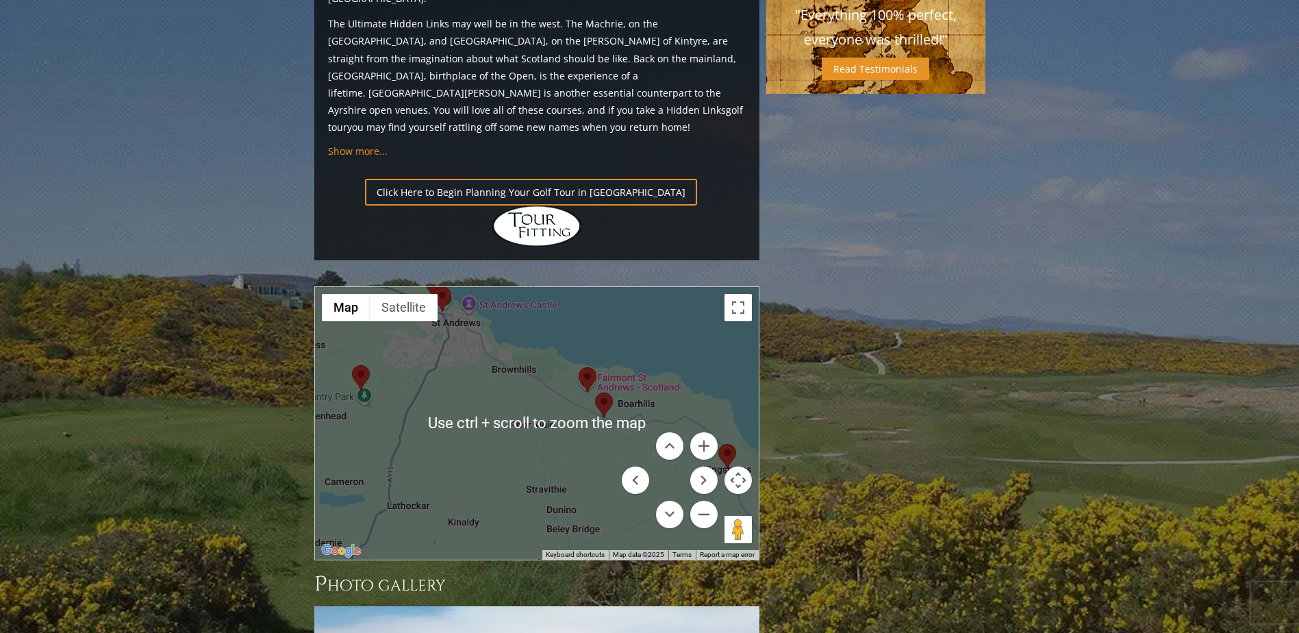
click at [573, 328] on div at bounding box center [537, 423] width 444 height 272
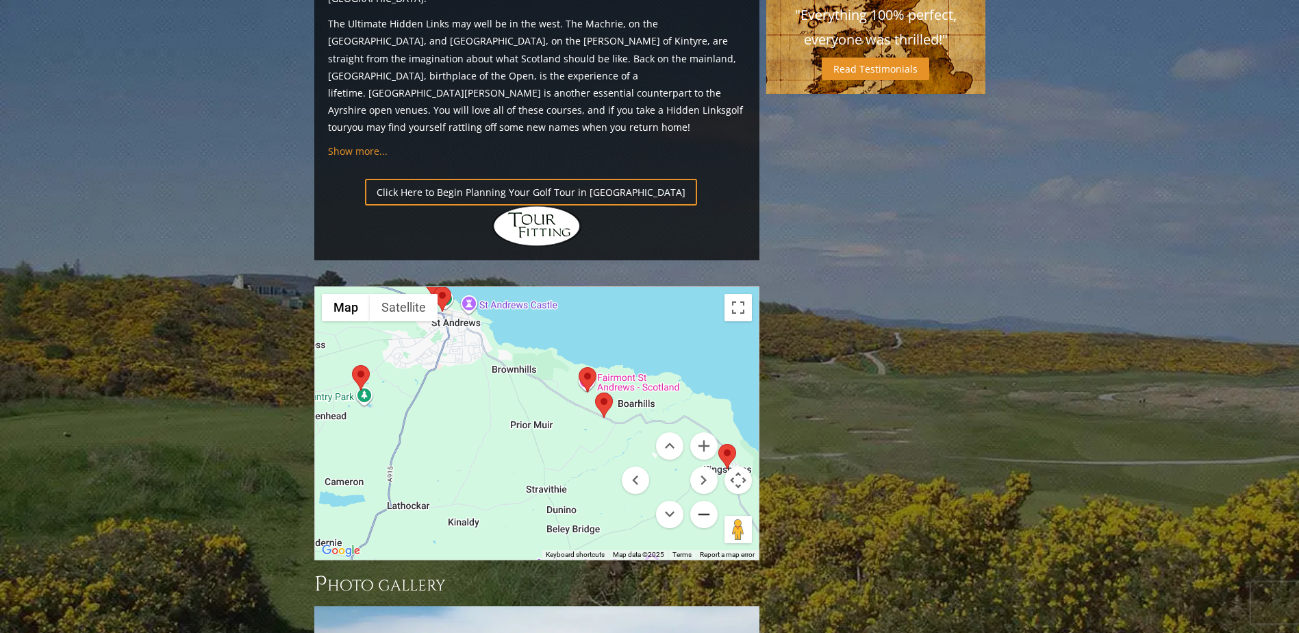
click at [694, 500] on button "Zoom out" at bounding box center [703, 513] width 27 height 27
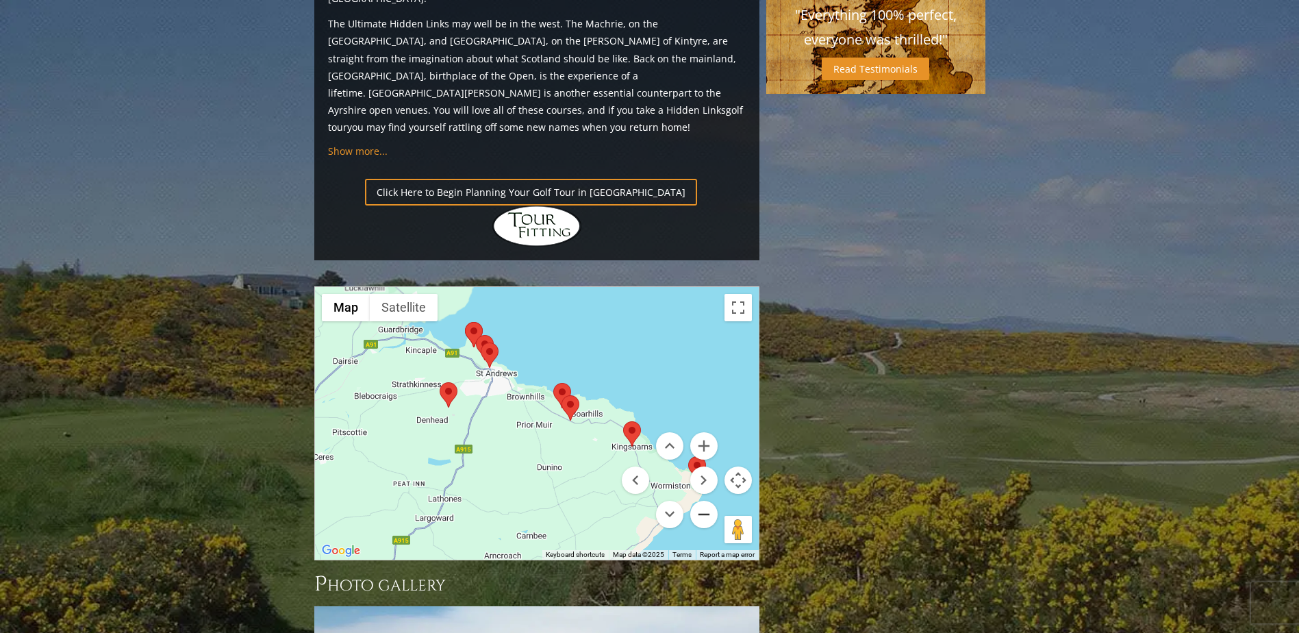
click at [695, 500] on button "Zoom out" at bounding box center [703, 513] width 27 height 27
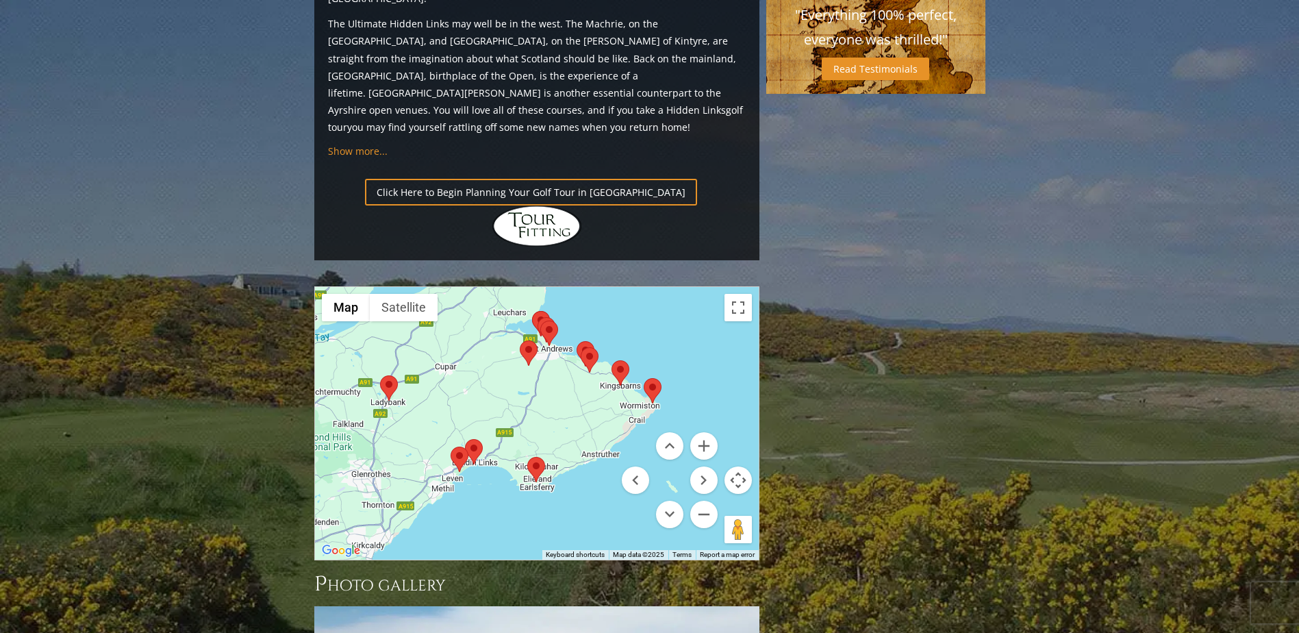
drag, startPoint x: 537, startPoint y: 383, endPoint x: 588, endPoint y: 288, distance: 108.1
click at [588, 288] on div at bounding box center [537, 423] width 444 height 272
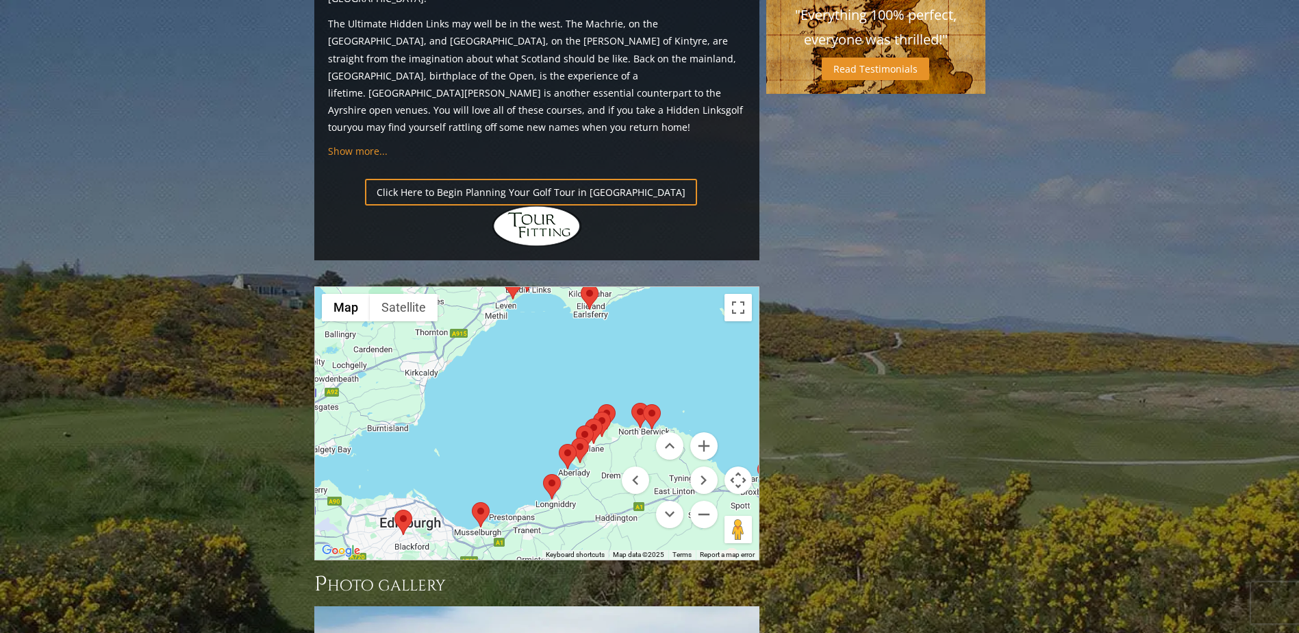
drag, startPoint x: 420, startPoint y: 349, endPoint x: 461, endPoint y: 208, distance: 146.9
click at [461, 287] on div at bounding box center [537, 423] width 444 height 272
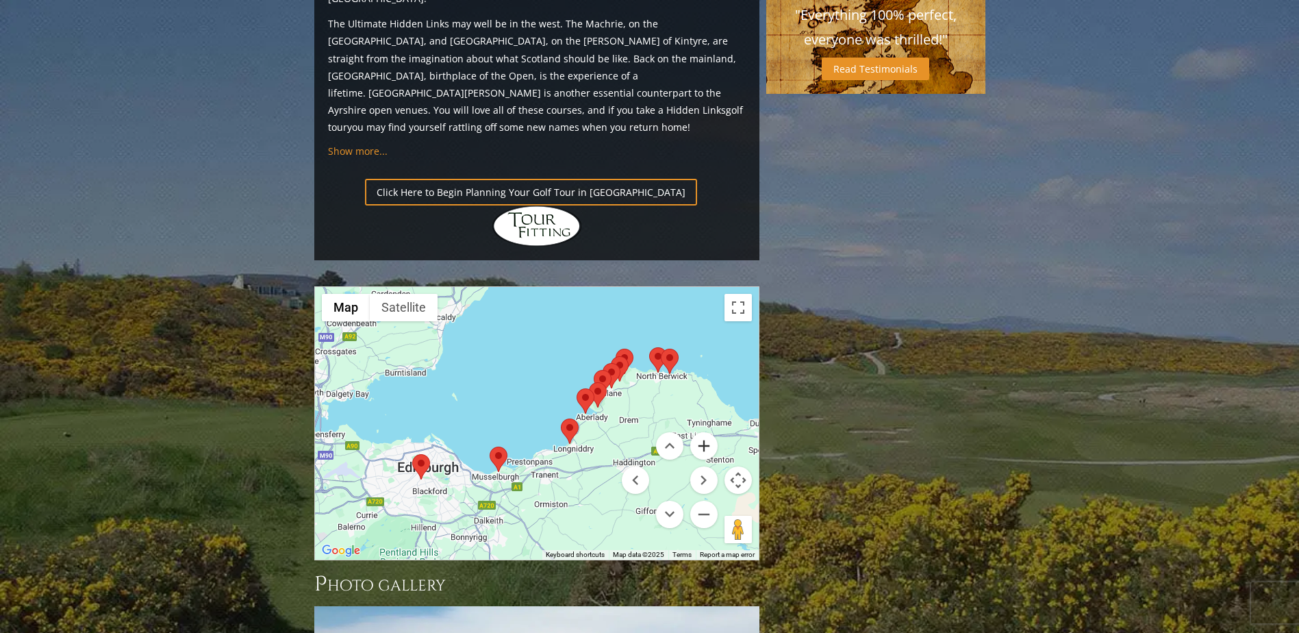
click at [714, 432] on button "Zoom in" at bounding box center [703, 445] width 27 height 27
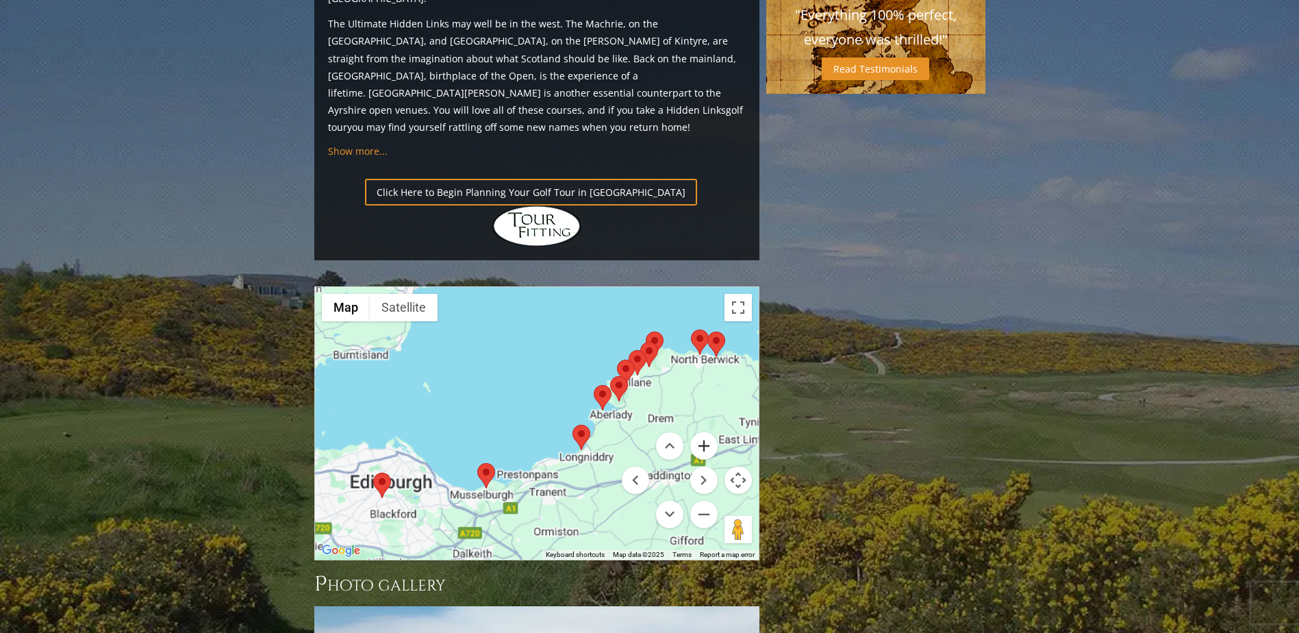
click at [713, 432] on button "Zoom in" at bounding box center [703, 445] width 27 height 27
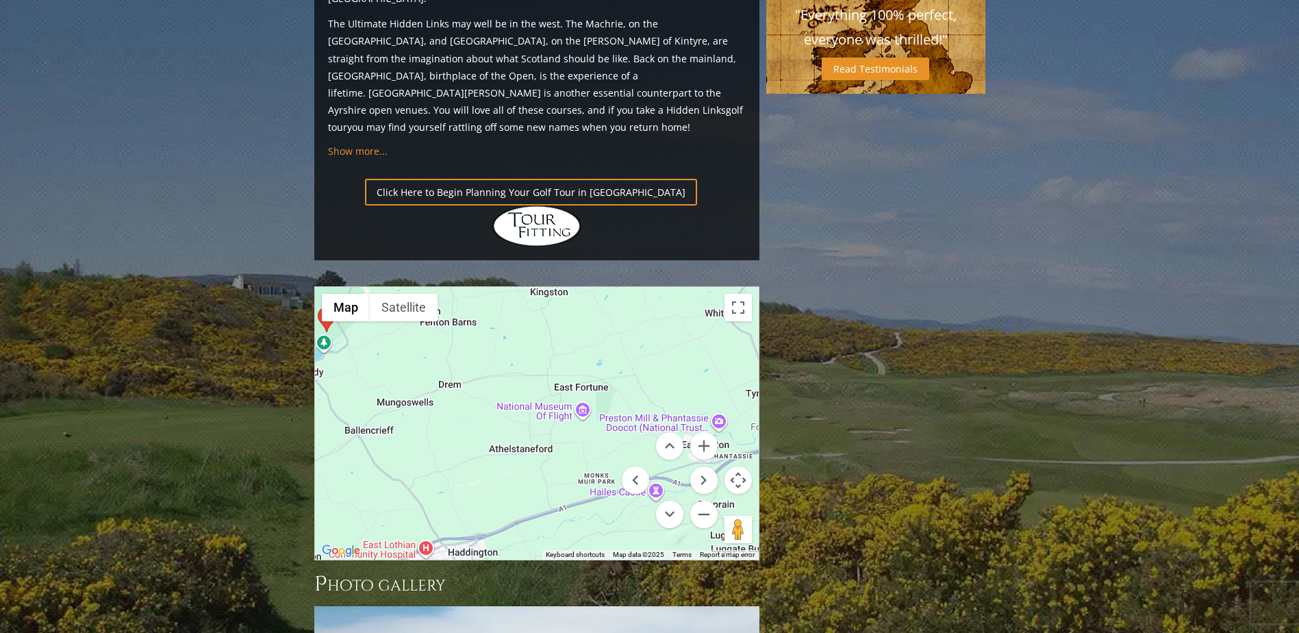
drag, startPoint x: 637, startPoint y: 246, endPoint x: 233, endPoint y: 247, distance: 403.9
drag, startPoint x: 233, startPoint y: 247, endPoint x: 381, endPoint y: 285, distance: 152.7
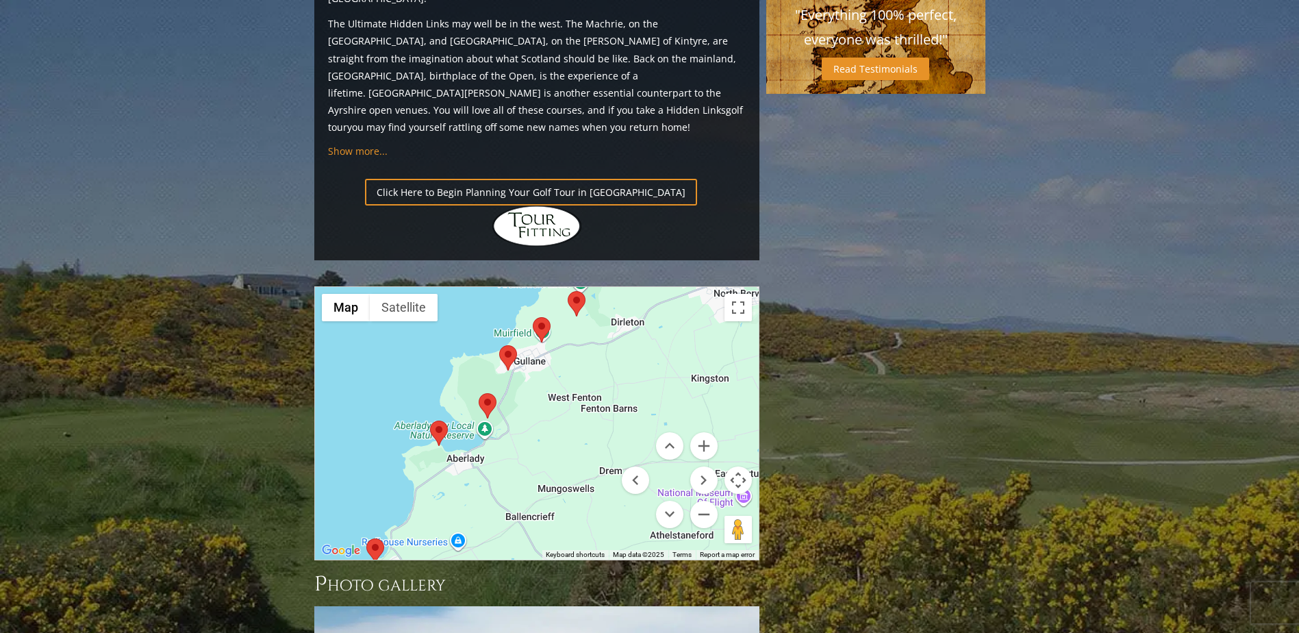
drag, startPoint x: 487, startPoint y: 298, endPoint x: 659, endPoint y: 386, distance: 192.6
click at [659, 386] on div "Use ctrl + scroll to zoom the map Map Terrain Satellite Labels Keyboard shortcu…" at bounding box center [537, 423] width 444 height 272
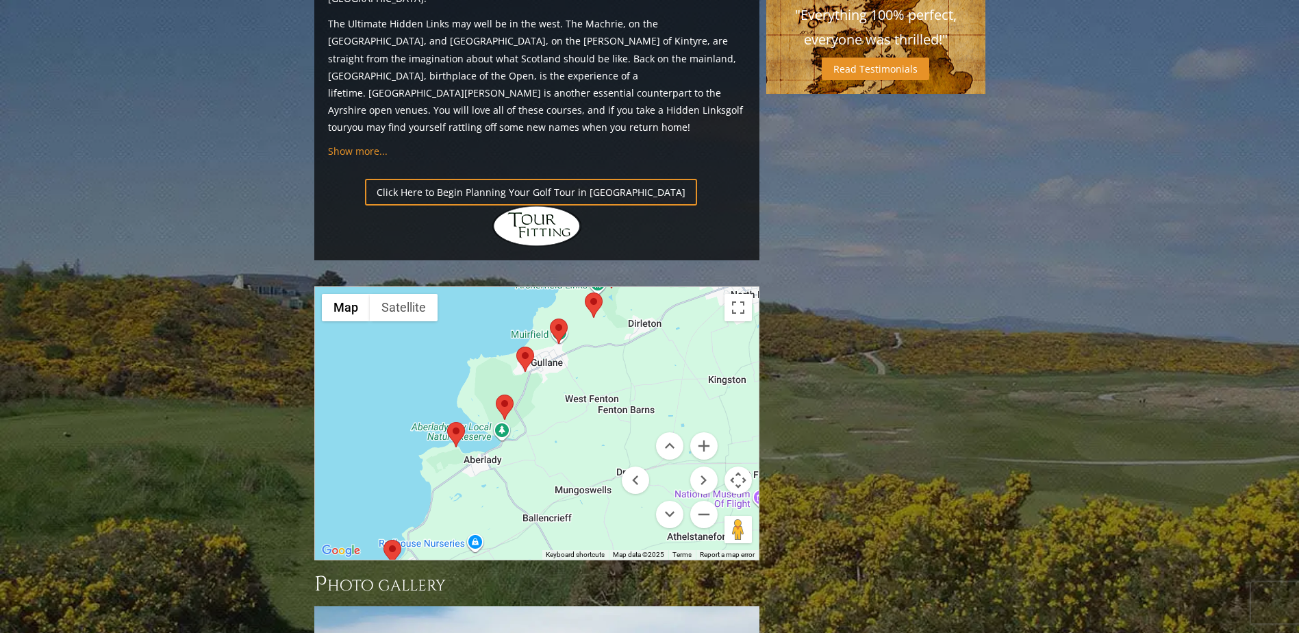
drag, startPoint x: 596, startPoint y: 320, endPoint x: 979, endPoint y: 255, distance: 388.7
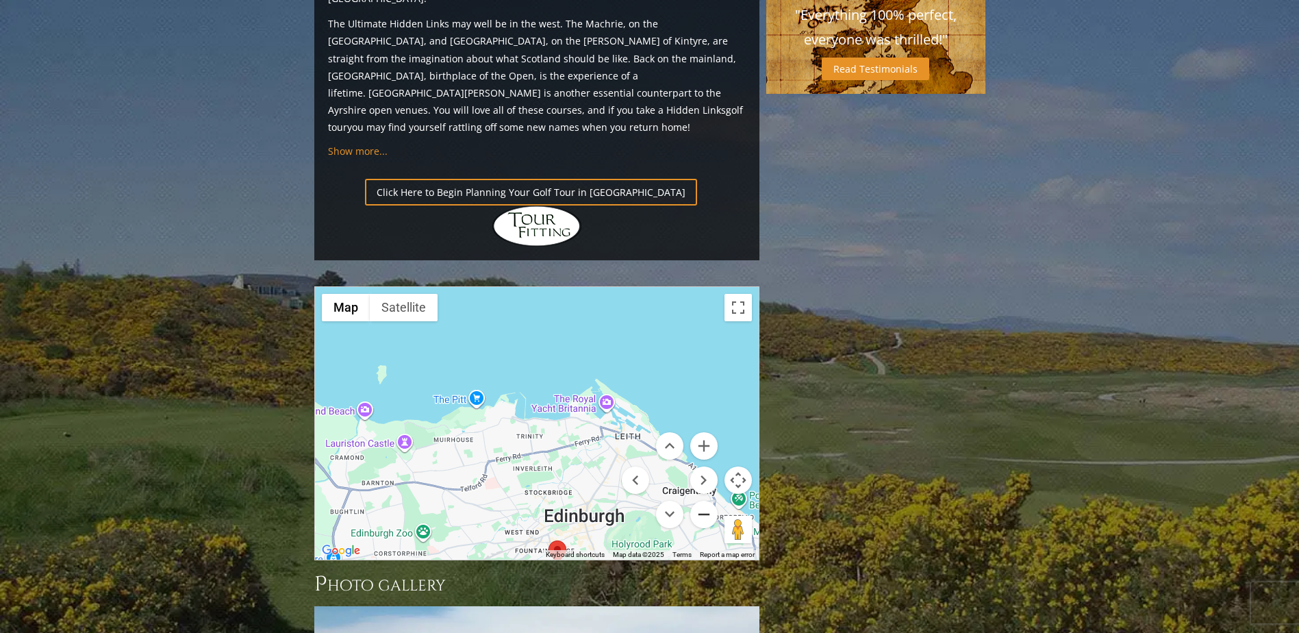
click at [707, 500] on button "Zoom out" at bounding box center [703, 513] width 27 height 27
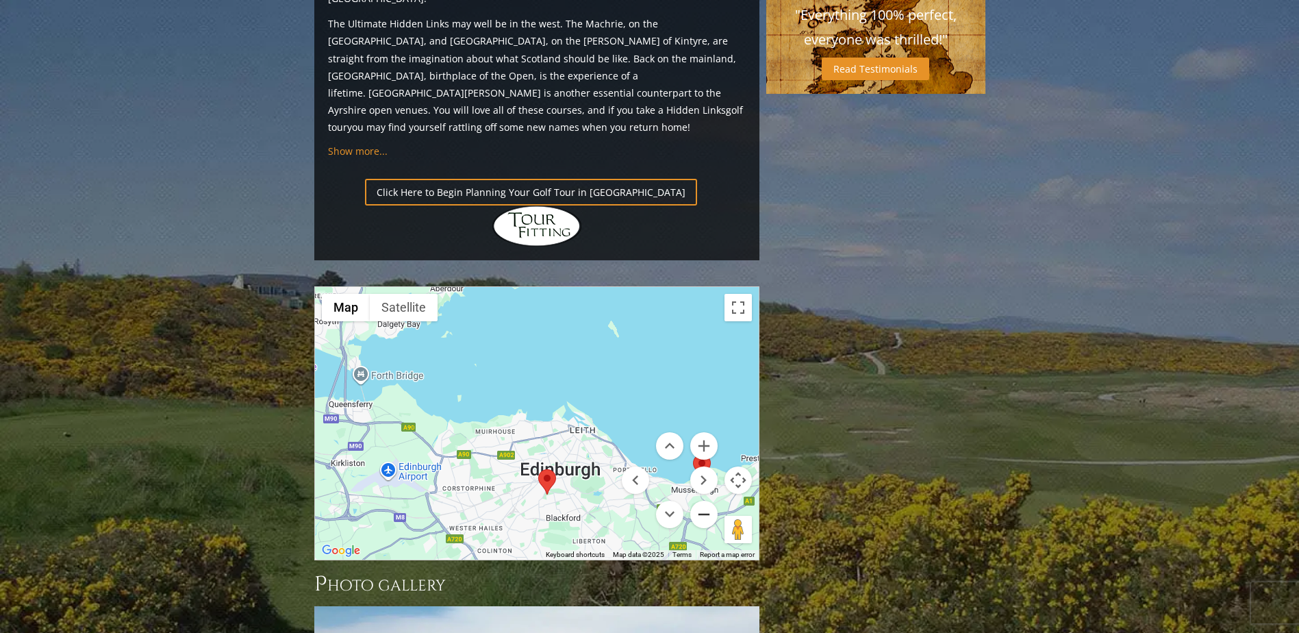
click at [707, 500] on button "Zoom out" at bounding box center [703, 513] width 27 height 27
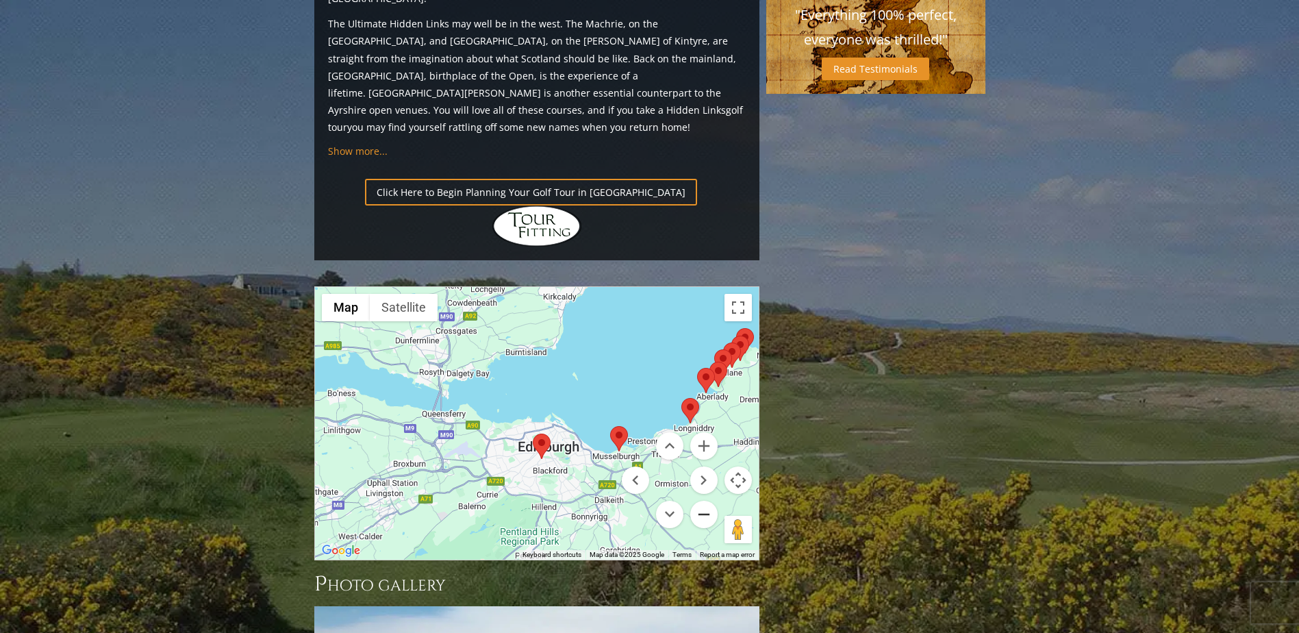
click at [698, 500] on button "Zoom out" at bounding box center [703, 513] width 27 height 27
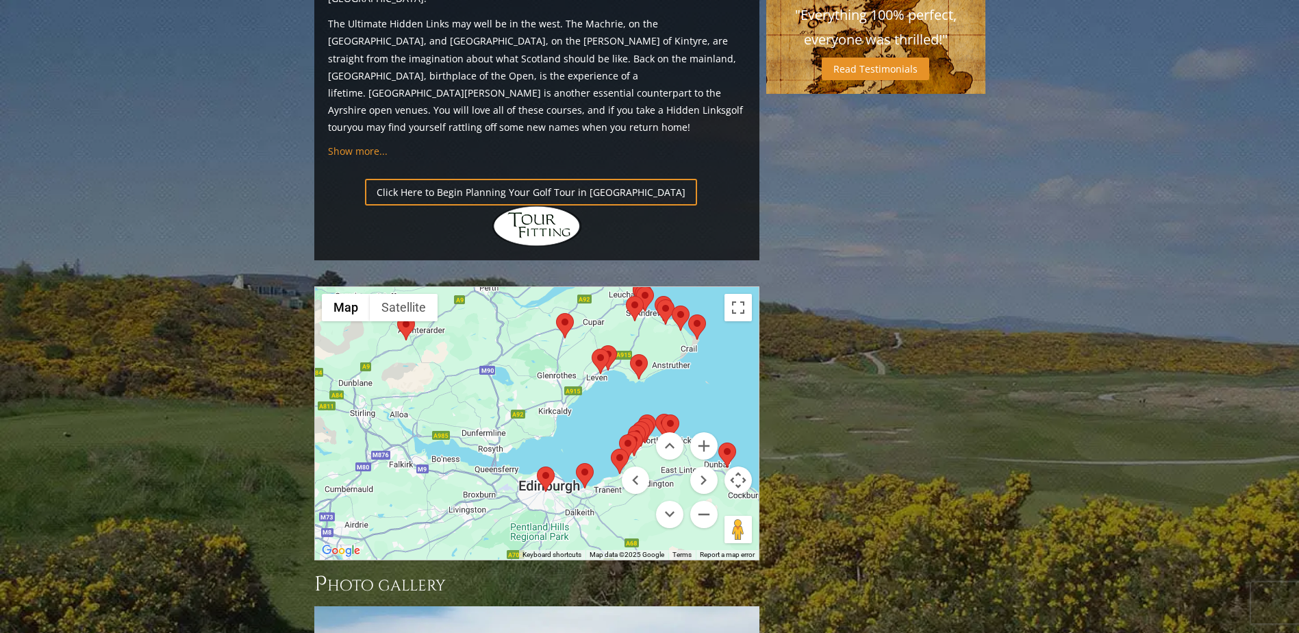
drag, startPoint x: 419, startPoint y: 337, endPoint x: 431, endPoint y: 395, distance: 58.7
click at [431, 395] on div at bounding box center [537, 423] width 444 height 272
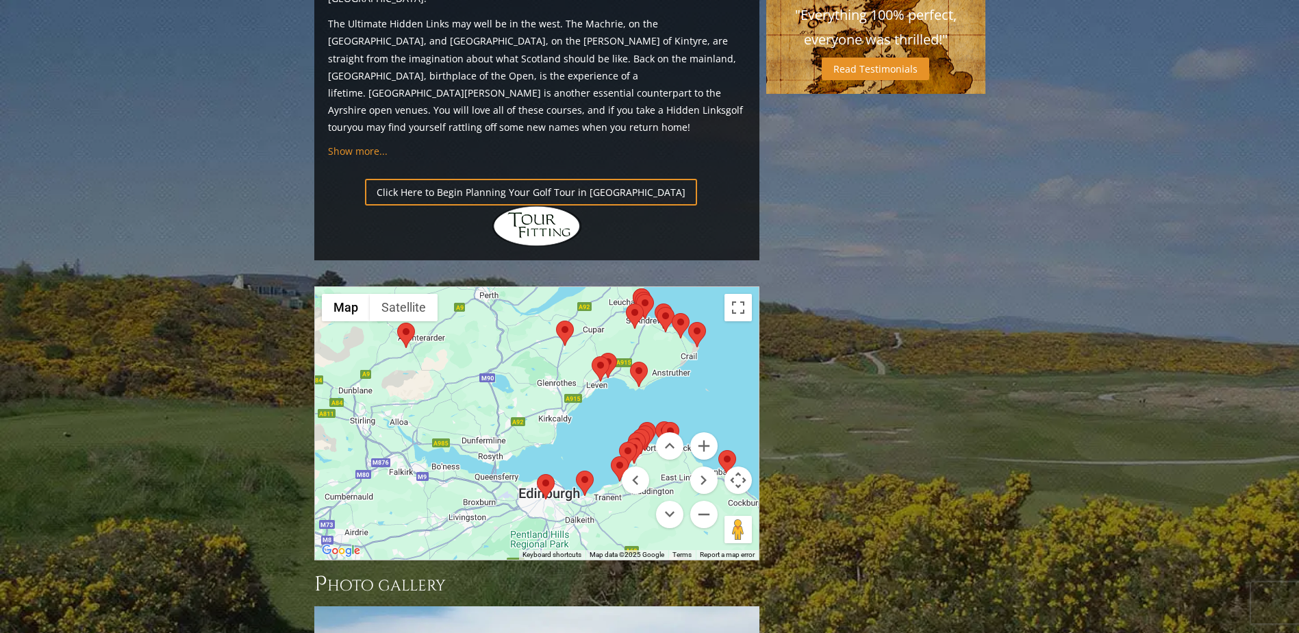
drag, startPoint x: 494, startPoint y: 360, endPoint x: 491, endPoint y: 405, distance: 44.5
click at [491, 405] on div at bounding box center [537, 423] width 444 height 272
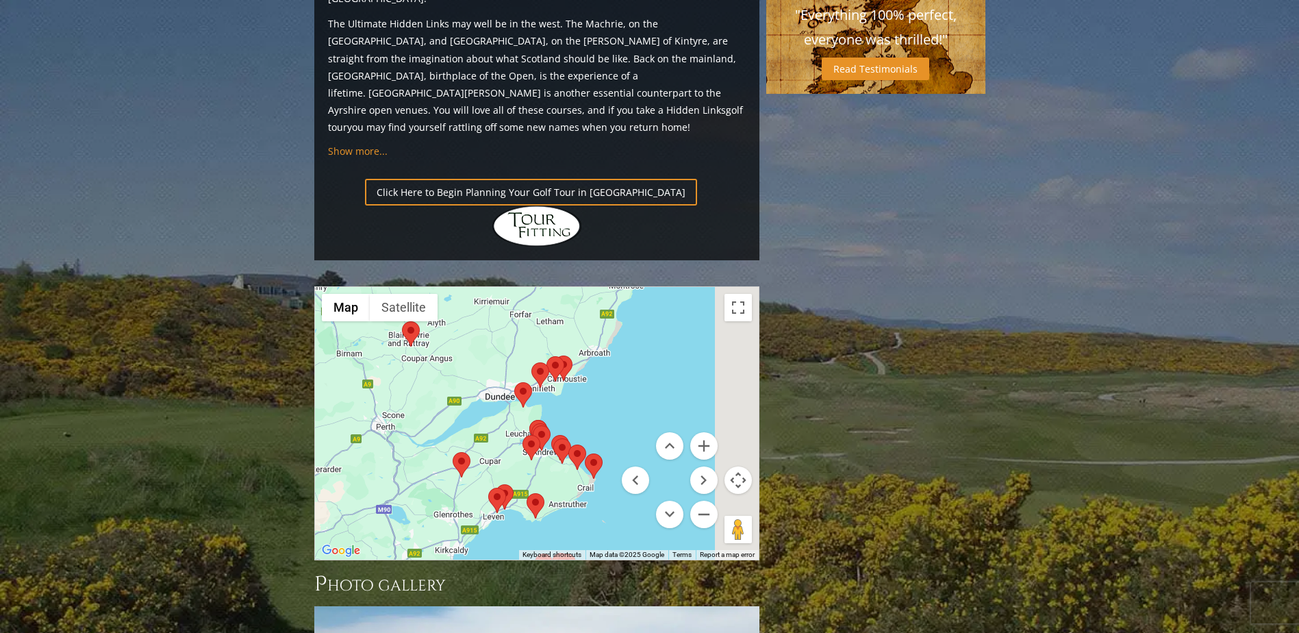
drag, startPoint x: 493, startPoint y: 386, endPoint x: 484, endPoint y: 389, distance: 9.3
click at [484, 389] on div at bounding box center [537, 423] width 444 height 272
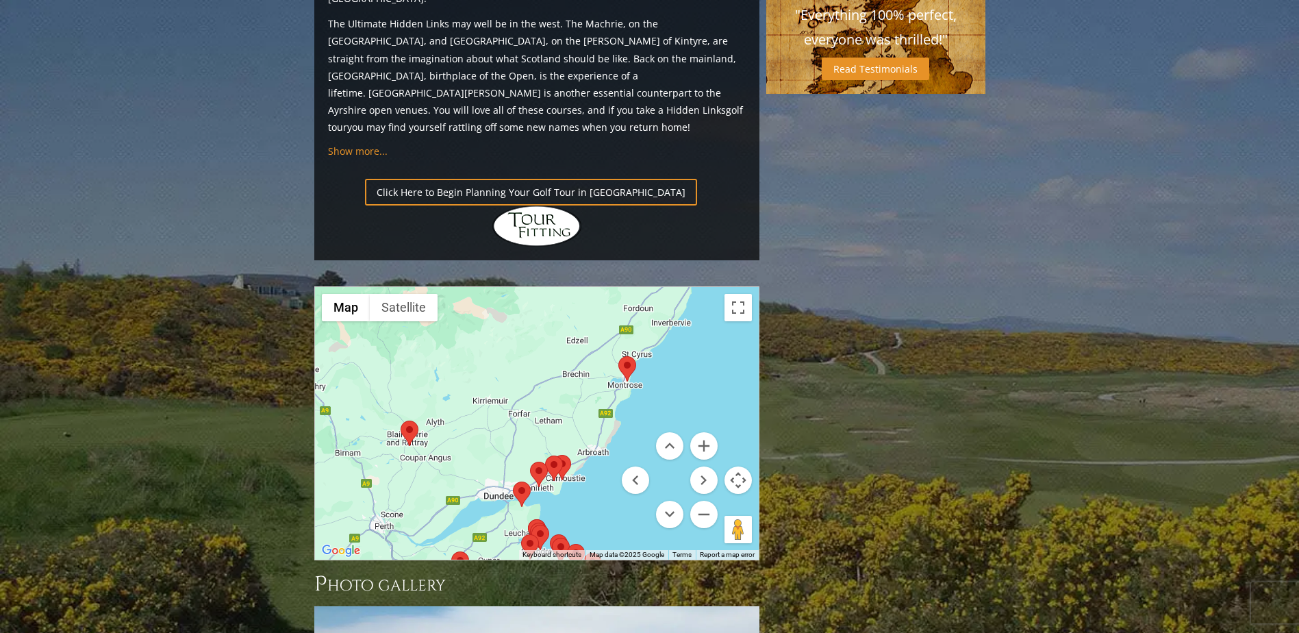
drag, startPoint x: 488, startPoint y: 291, endPoint x: 485, endPoint y: 390, distance: 99.3
click at [485, 390] on div at bounding box center [537, 423] width 444 height 272
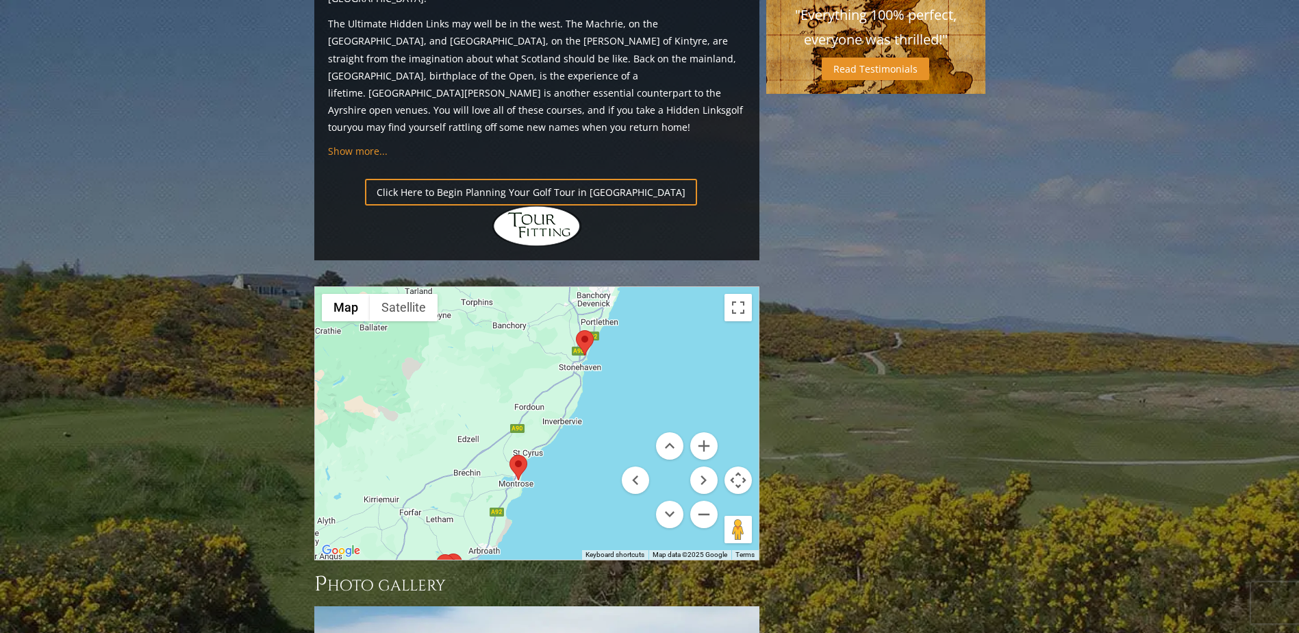
drag, startPoint x: 476, startPoint y: 310, endPoint x: 379, endPoint y: 400, distance: 131.7
click at [379, 400] on div at bounding box center [537, 423] width 444 height 272
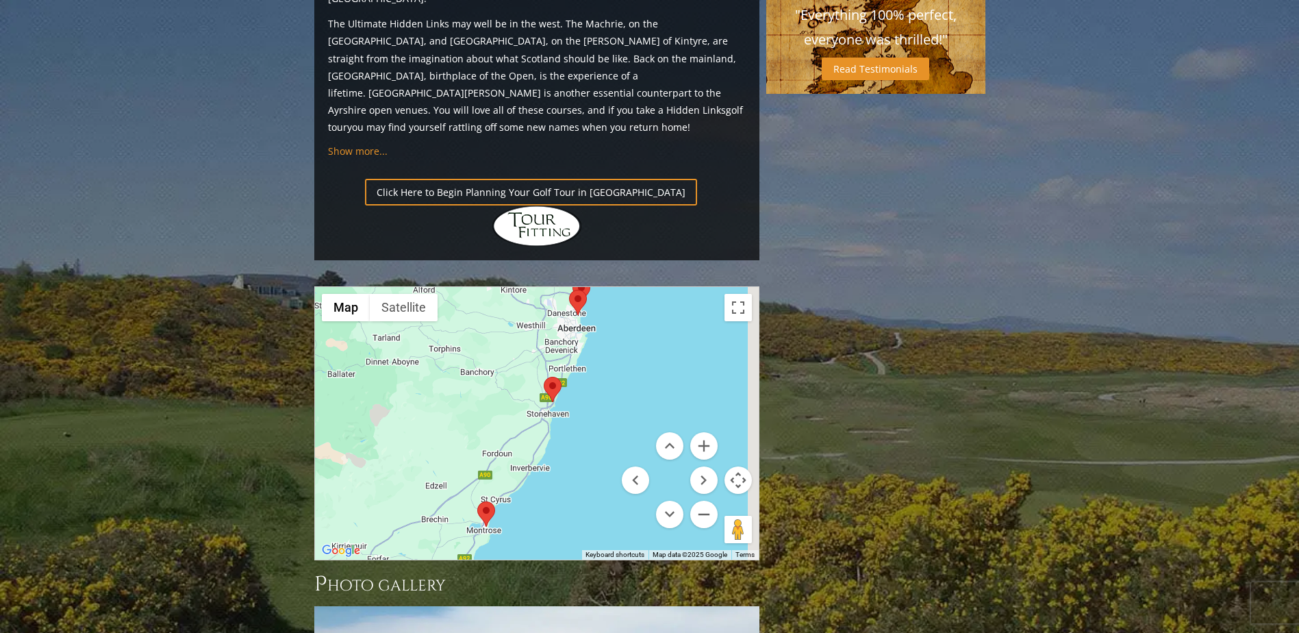
drag, startPoint x: 511, startPoint y: 279, endPoint x: 474, endPoint y: 402, distance: 128.6
click at [444, 424] on div at bounding box center [537, 423] width 444 height 272
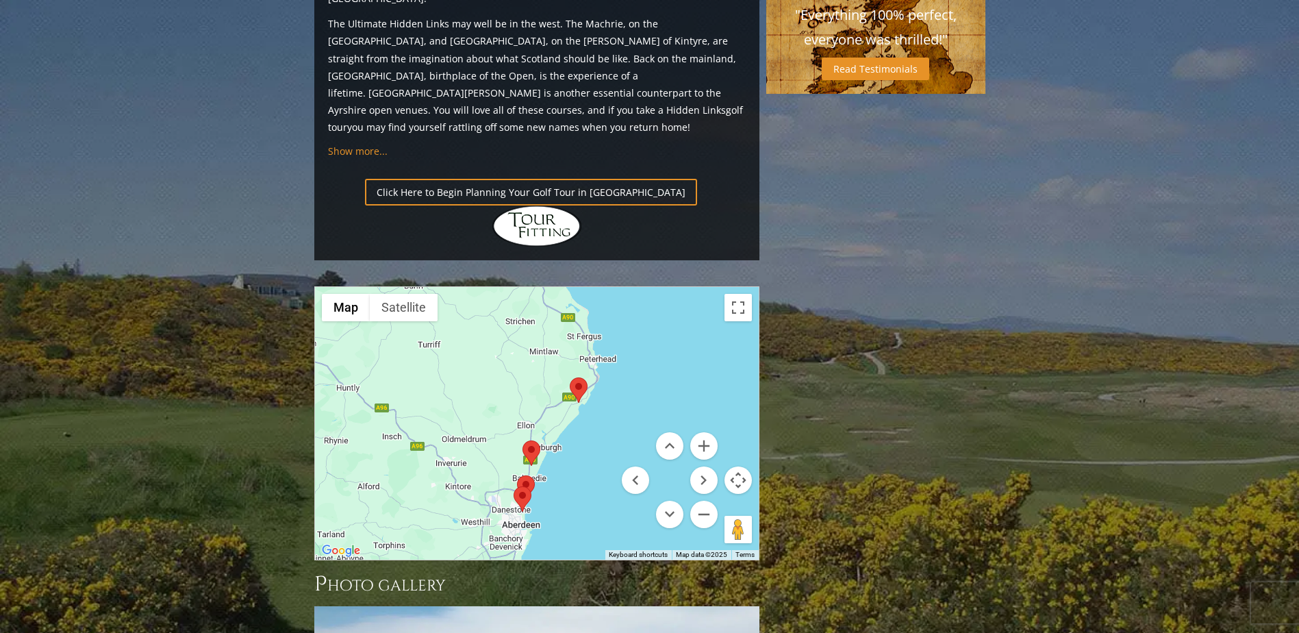
drag, startPoint x: 537, startPoint y: 387, endPoint x: 583, endPoint y: 303, distance: 95.6
click at [583, 303] on div at bounding box center [537, 423] width 444 height 272
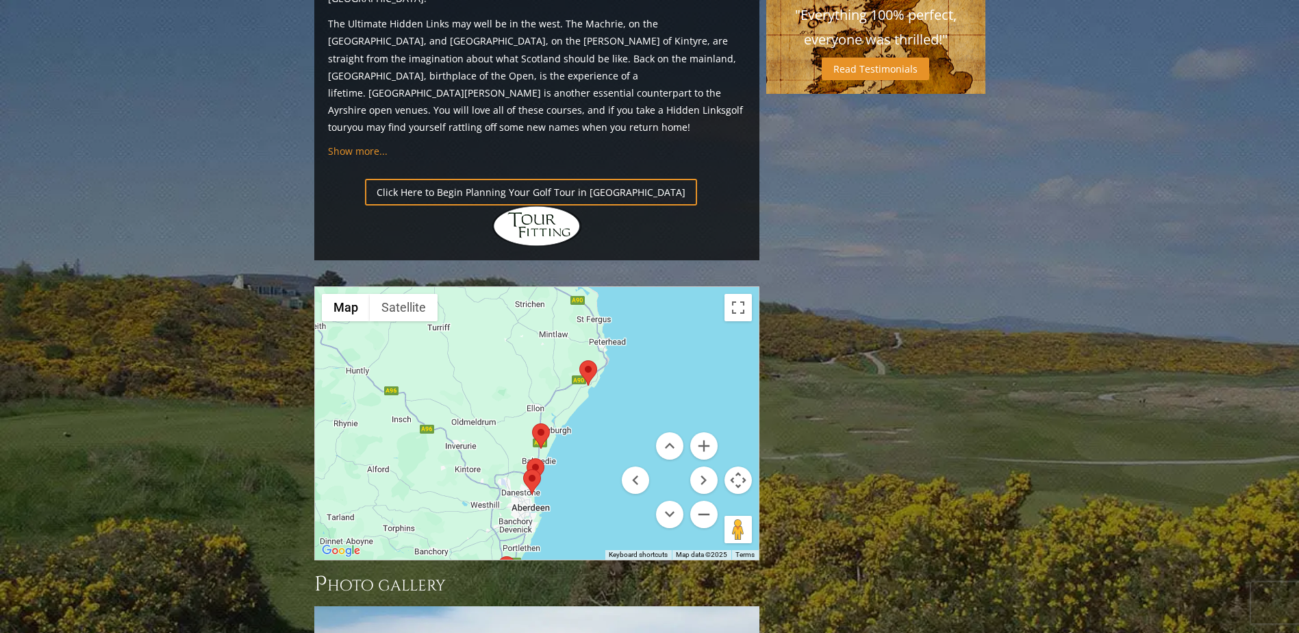
click at [528, 469] on img at bounding box center [532, 481] width 18 height 25
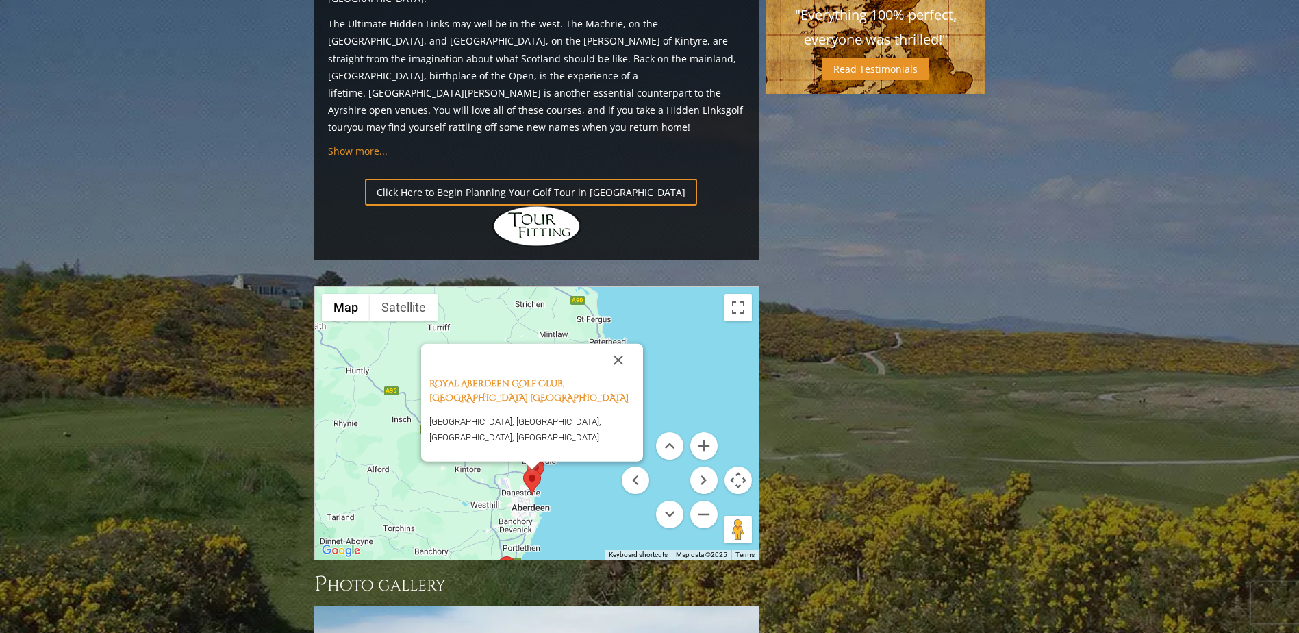
click at [596, 388] on div "Royal Aberdeen Golf Club, [GEOGRAPHIC_DATA] [GEOGRAPHIC_DATA] [GEOGRAPHIC_DATA]…" at bounding box center [537, 423] width 444 height 272
click at [620, 343] on button "Close" at bounding box center [618, 359] width 33 height 33
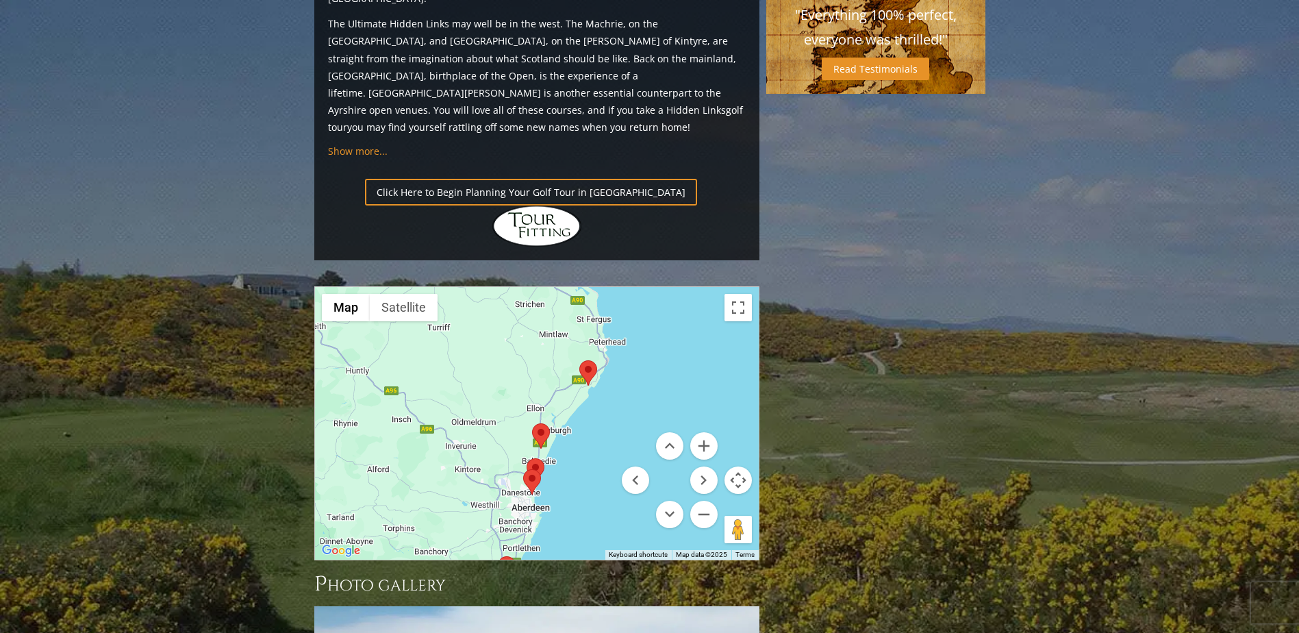
click at [533, 458] on img at bounding box center [535, 470] width 18 height 25
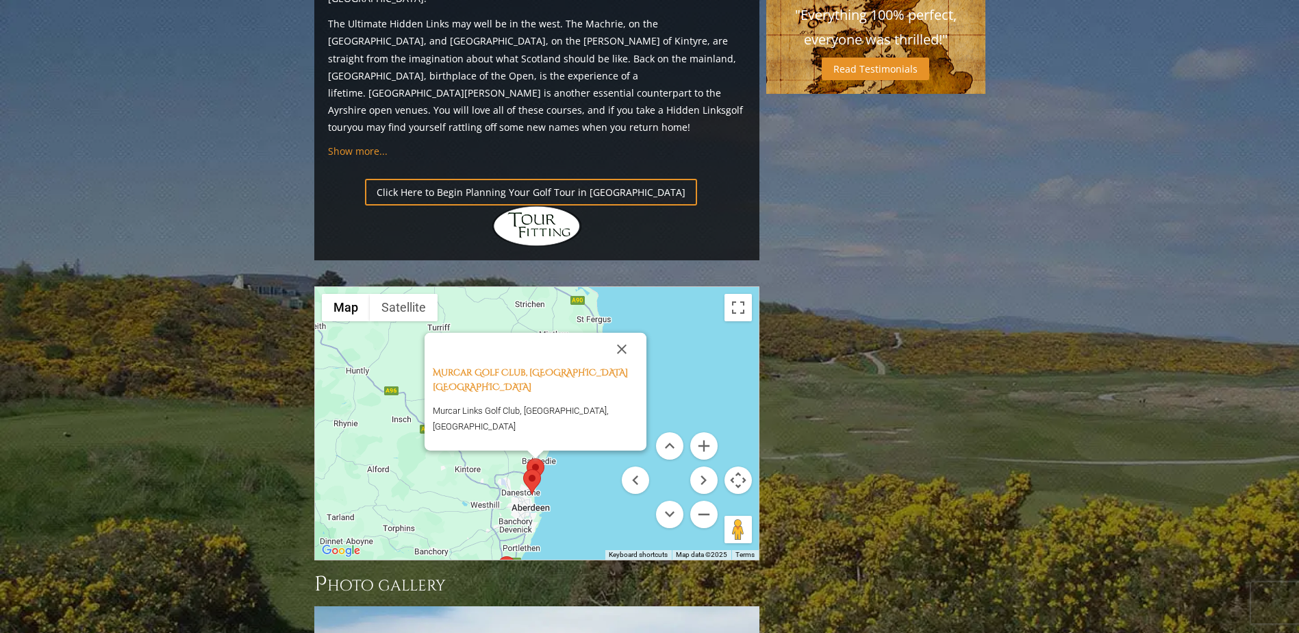
drag, startPoint x: 566, startPoint y: 361, endPoint x: 566, endPoint y: 353, distance: 8.9
click at [566, 357] on div "[GEOGRAPHIC_DATA], [GEOGRAPHIC_DATA] [GEOGRAPHIC_DATA] Murcar Links Golf Club, …" at bounding box center [537, 423] width 444 height 272
click at [582, 350] on div "[GEOGRAPHIC_DATA], [GEOGRAPHIC_DATA] [GEOGRAPHIC_DATA] Murcar Links Golf Club, …" at bounding box center [537, 423] width 444 height 272
